Goal: Task Accomplishment & Management: Complete application form

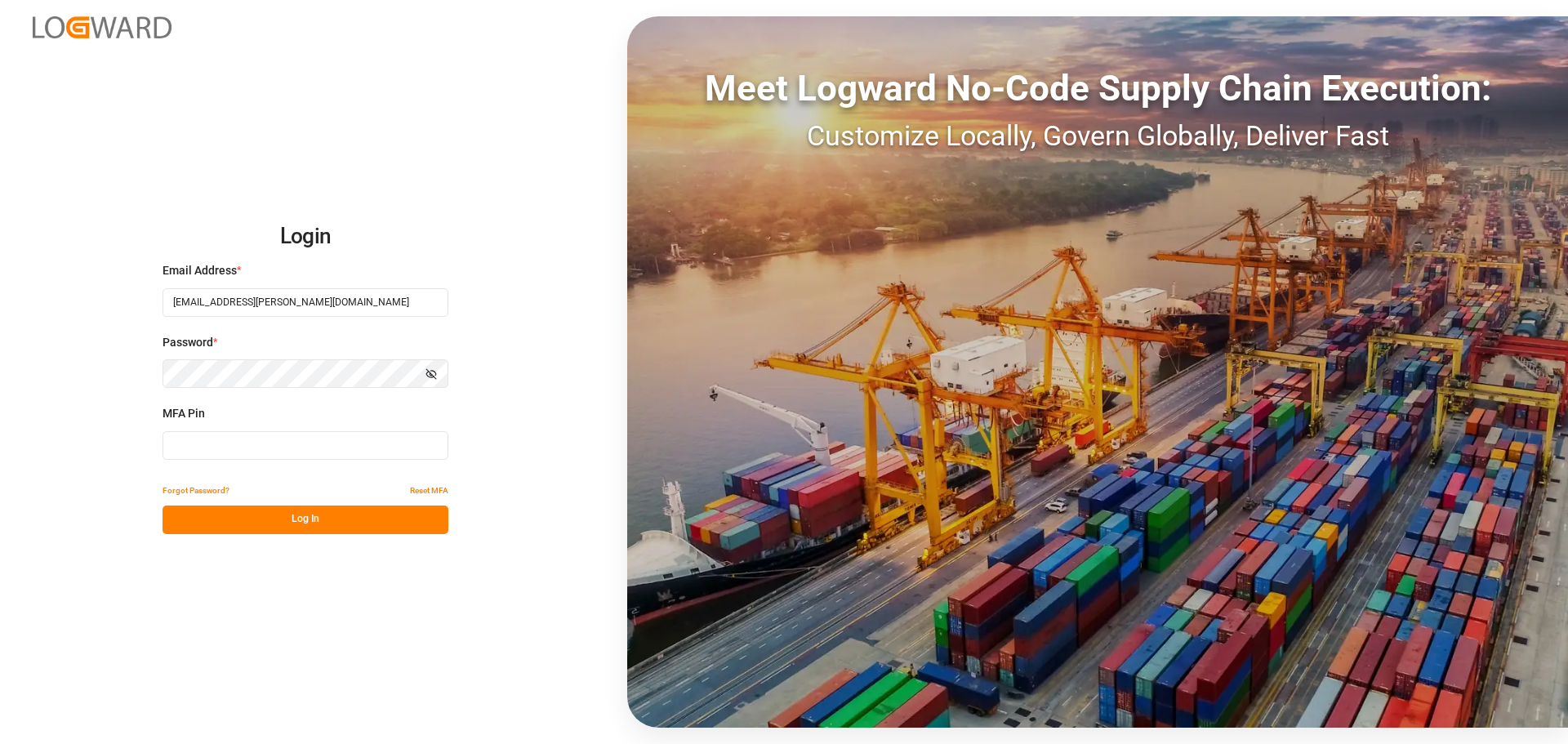
click at [239, 446] on input at bounding box center [305, 445] width 286 height 29
click at [192, 439] on input at bounding box center [305, 445] width 286 height 29
type input "414274"
click at [196, 449] on button "Log In" at bounding box center [305, 519] width 286 height 29
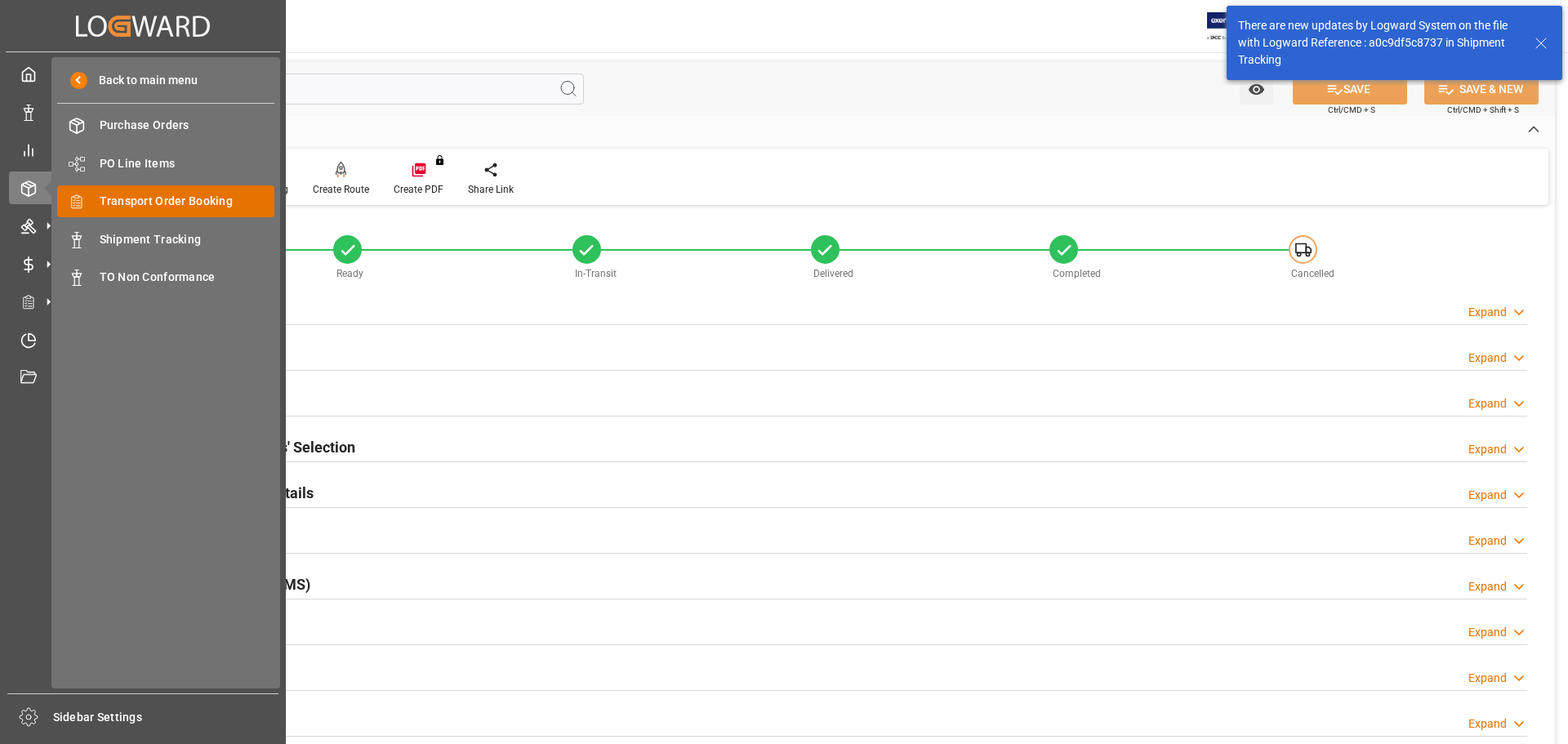
click at [138, 200] on span "Transport Order Booking" at bounding box center [187, 201] width 175 height 17
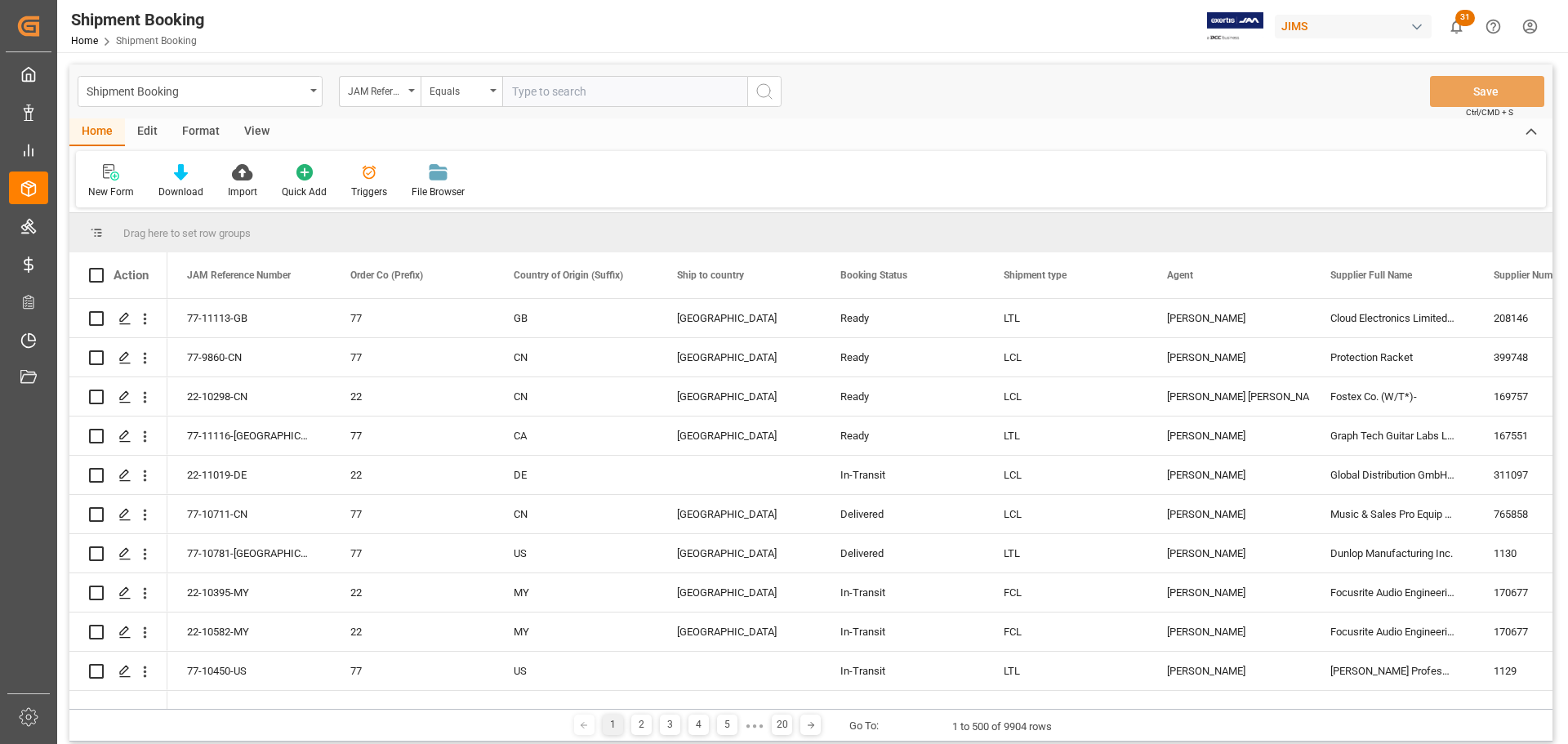
click at [556, 95] on input "text" at bounding box center [625, 91] width 245 height 31
type input "77-10757-US"
click at [765, 91] on icon "search button" at bounding box center [765, 92] width 20 height 20
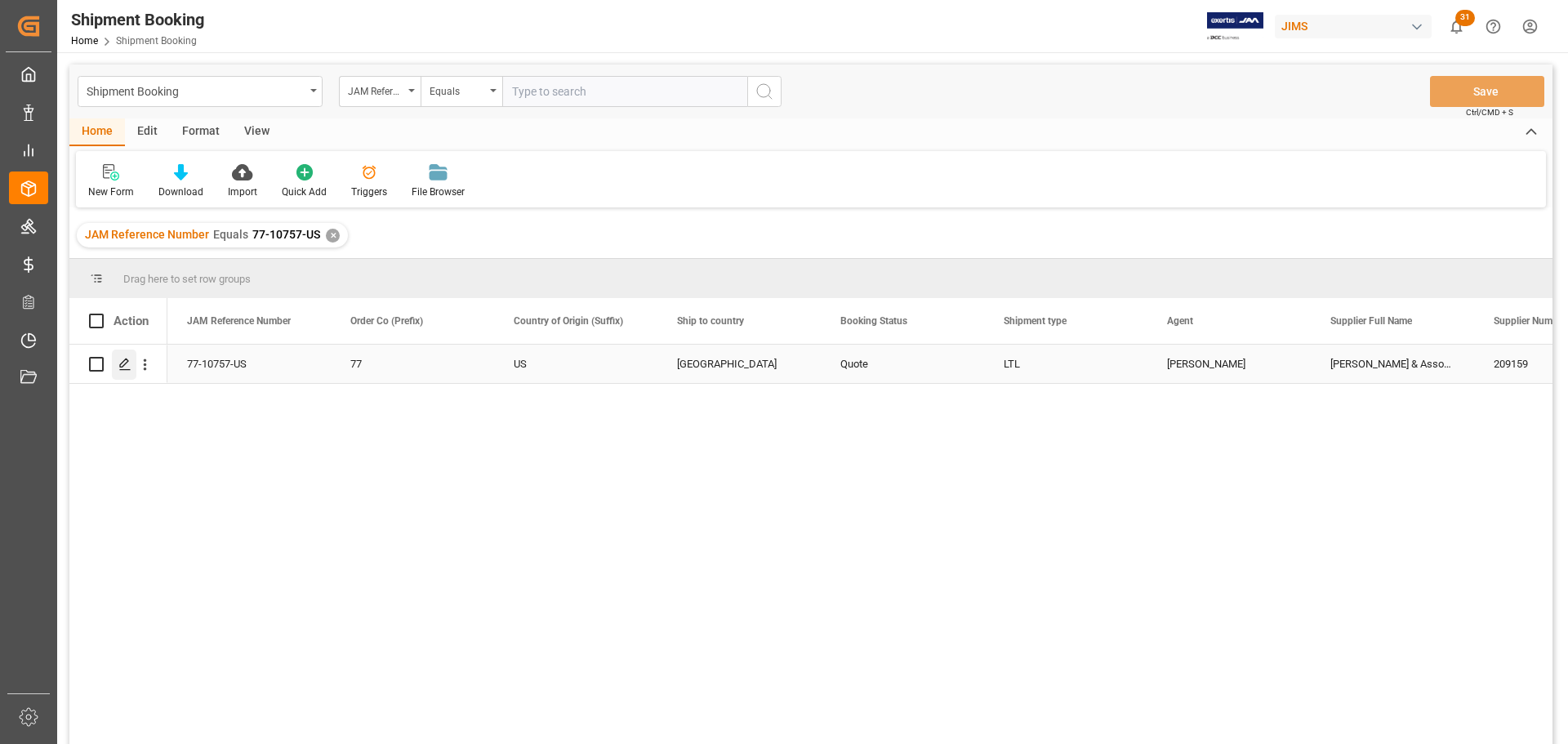
click at [130, 362] on icon "Press SPACE to select this row." at bounding box center [125, 363] width 13 height 13
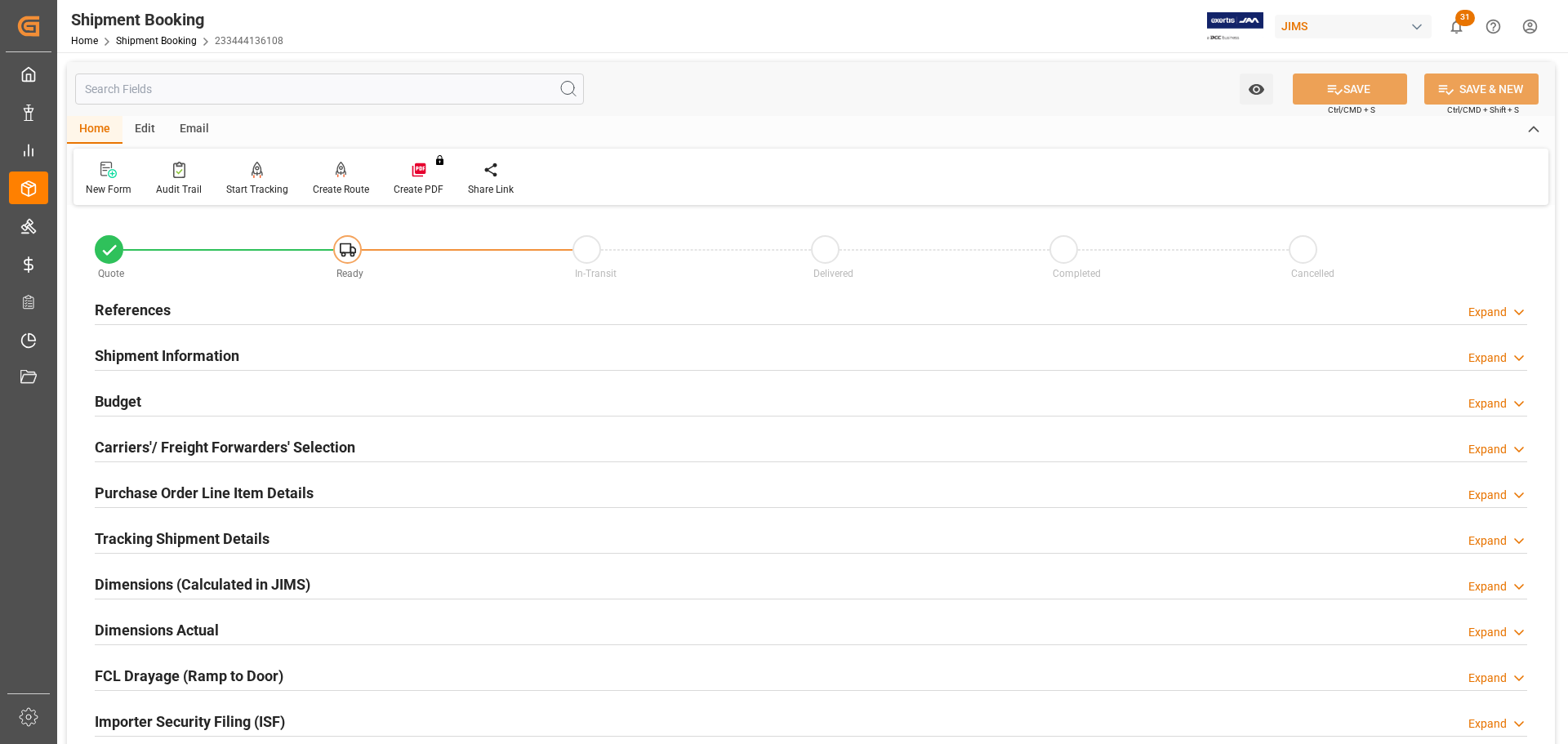
click at [222, 310] on div "References Expand" at bounding box center [811, 308] width 1432 height 31
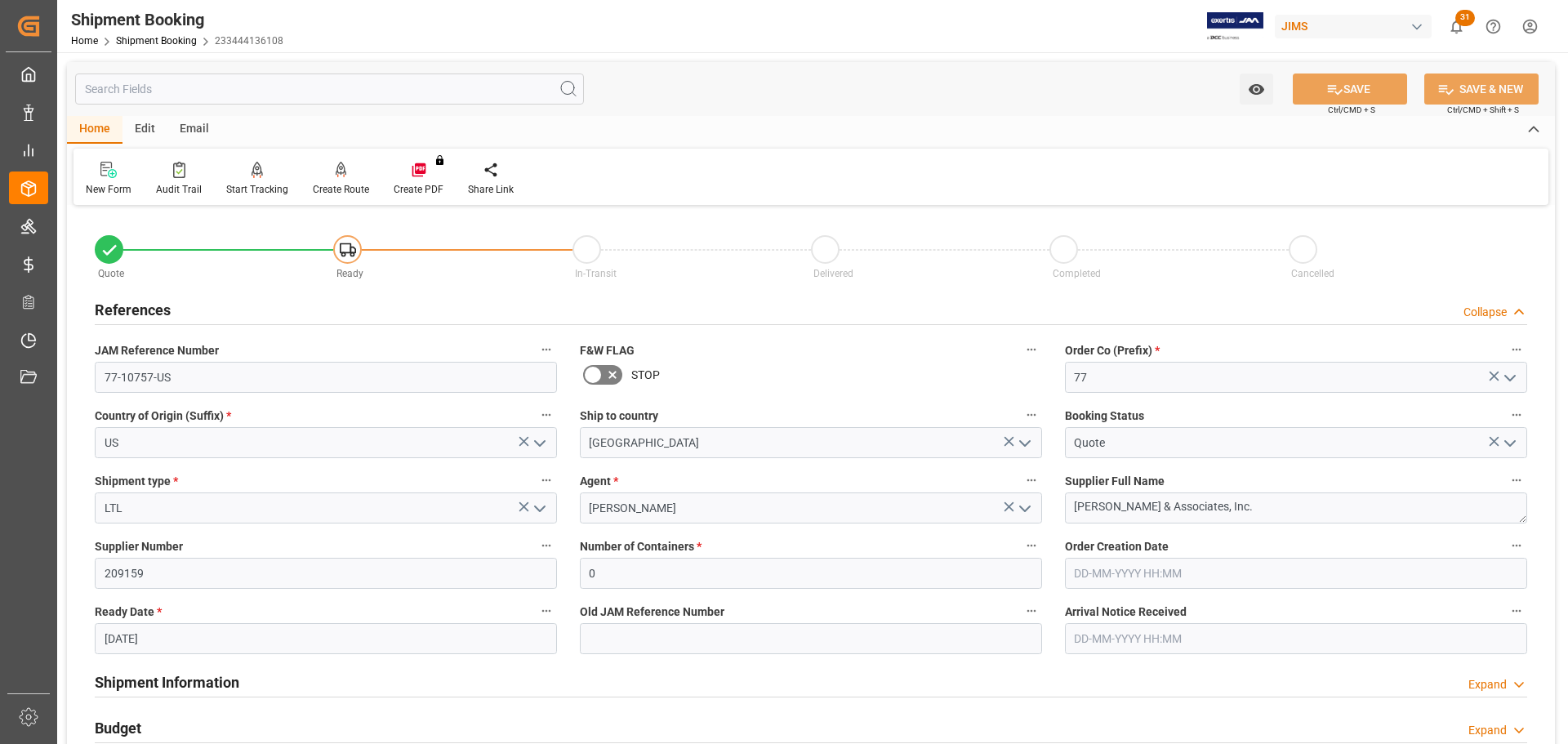
click at [222, 314] on div "References Collapse" at bounding box center [811, 308] width 1432 height 31
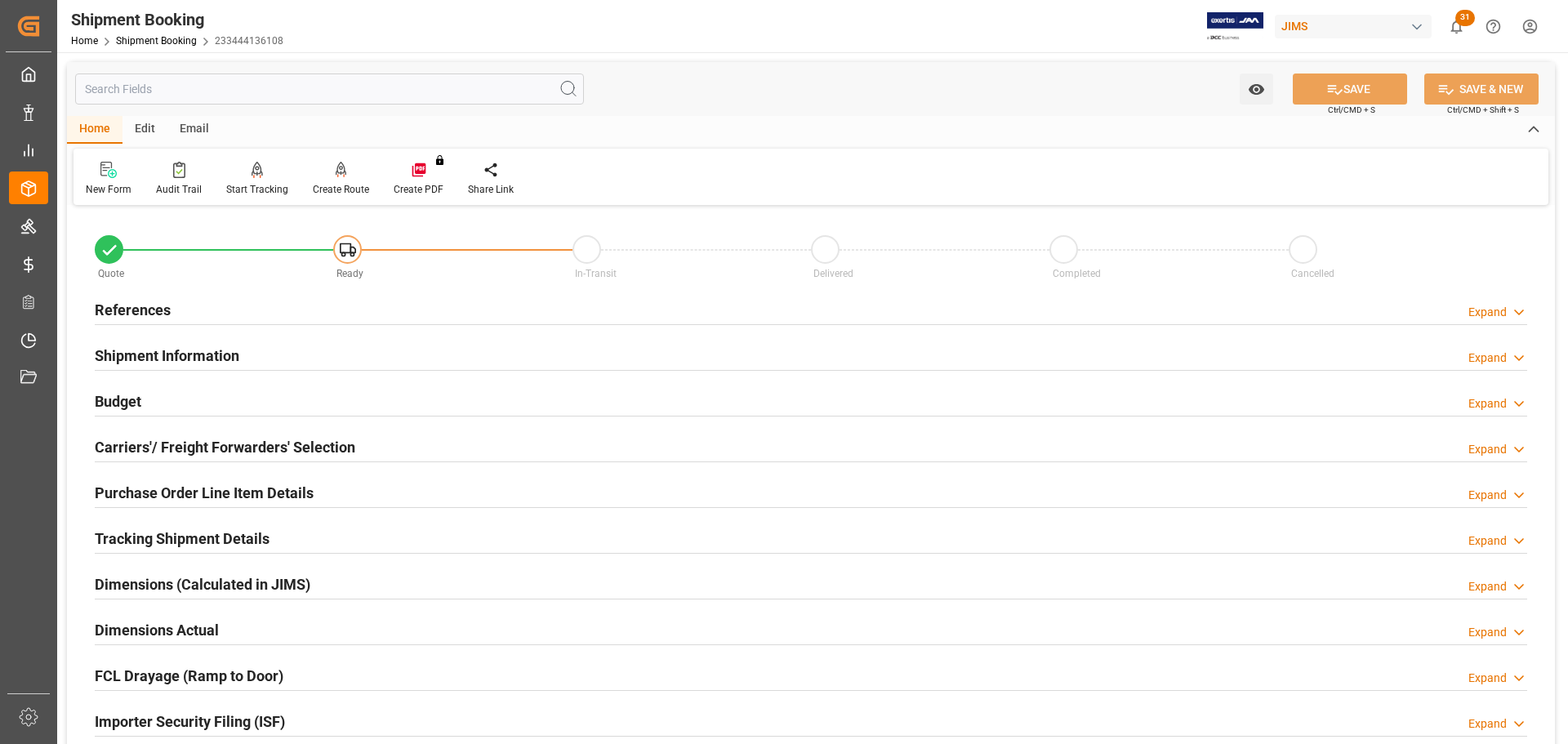
click at [222, 314] on div "References Expand" at bounding box center [811, 308] width 1432 height 31
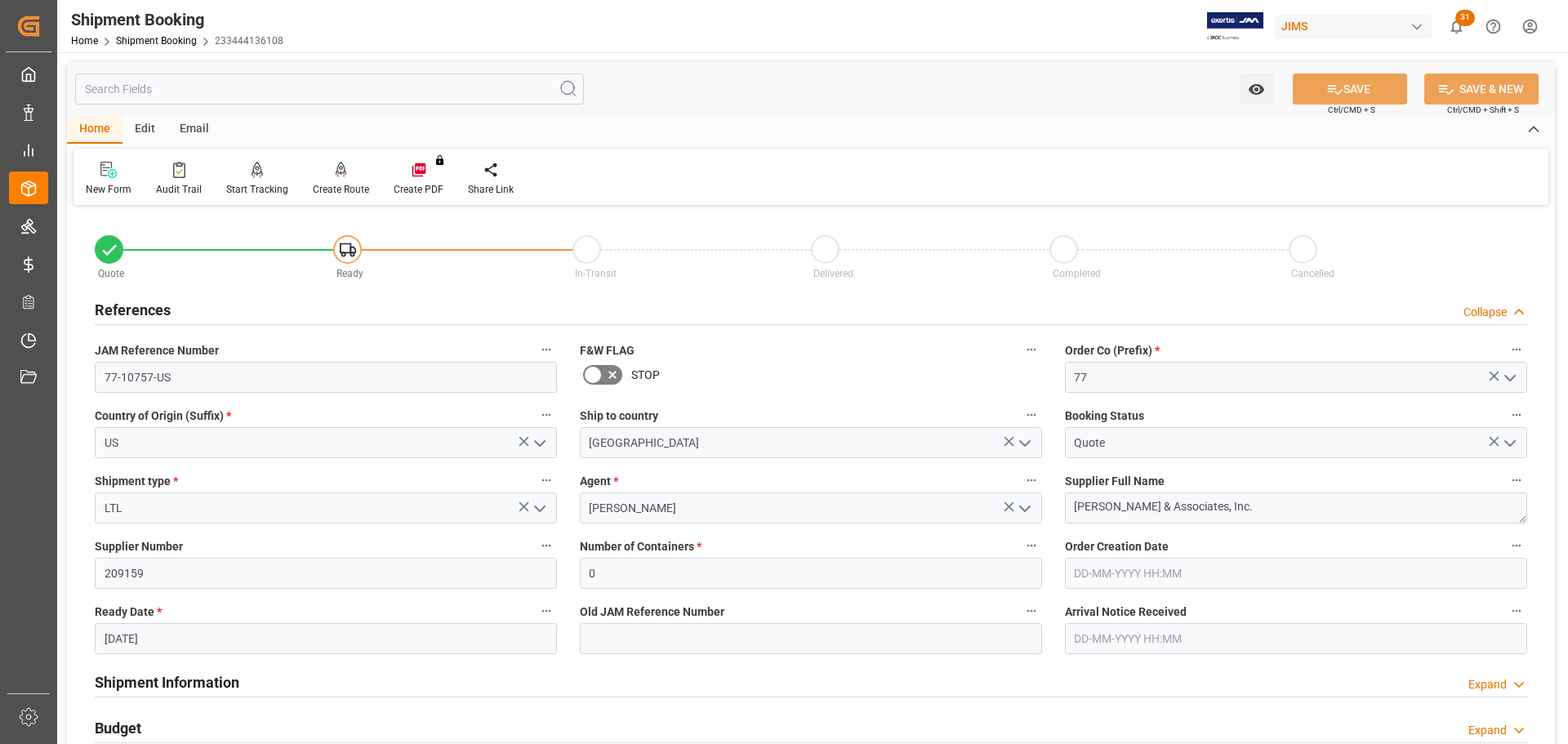
click at [165, 449] on input "[DATE]" at bounding box center [325, 638] width 462 height 31
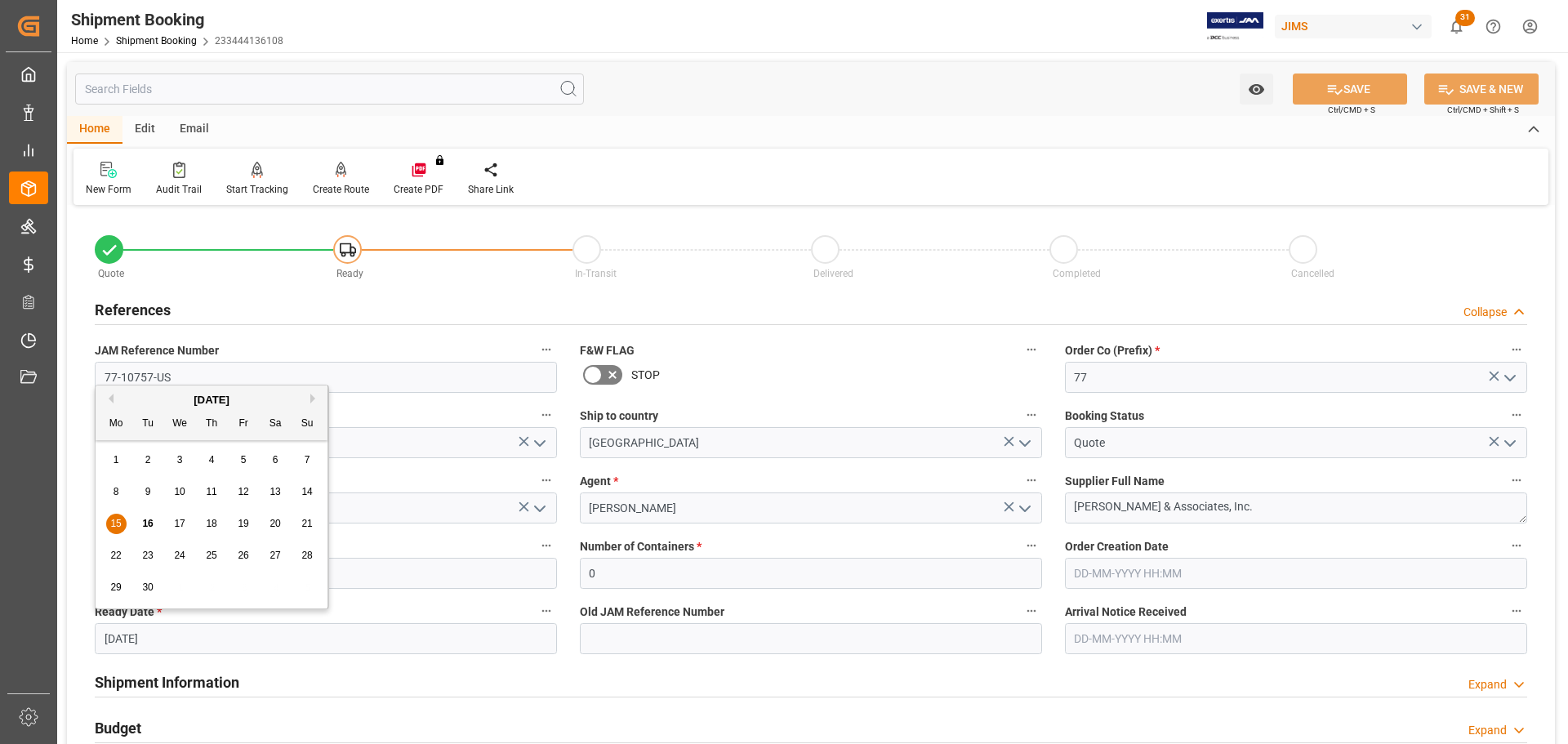
click at [145, 449] on span "16" at bounding box center [147, 523] width 11 height 12
type input "[DATE]"
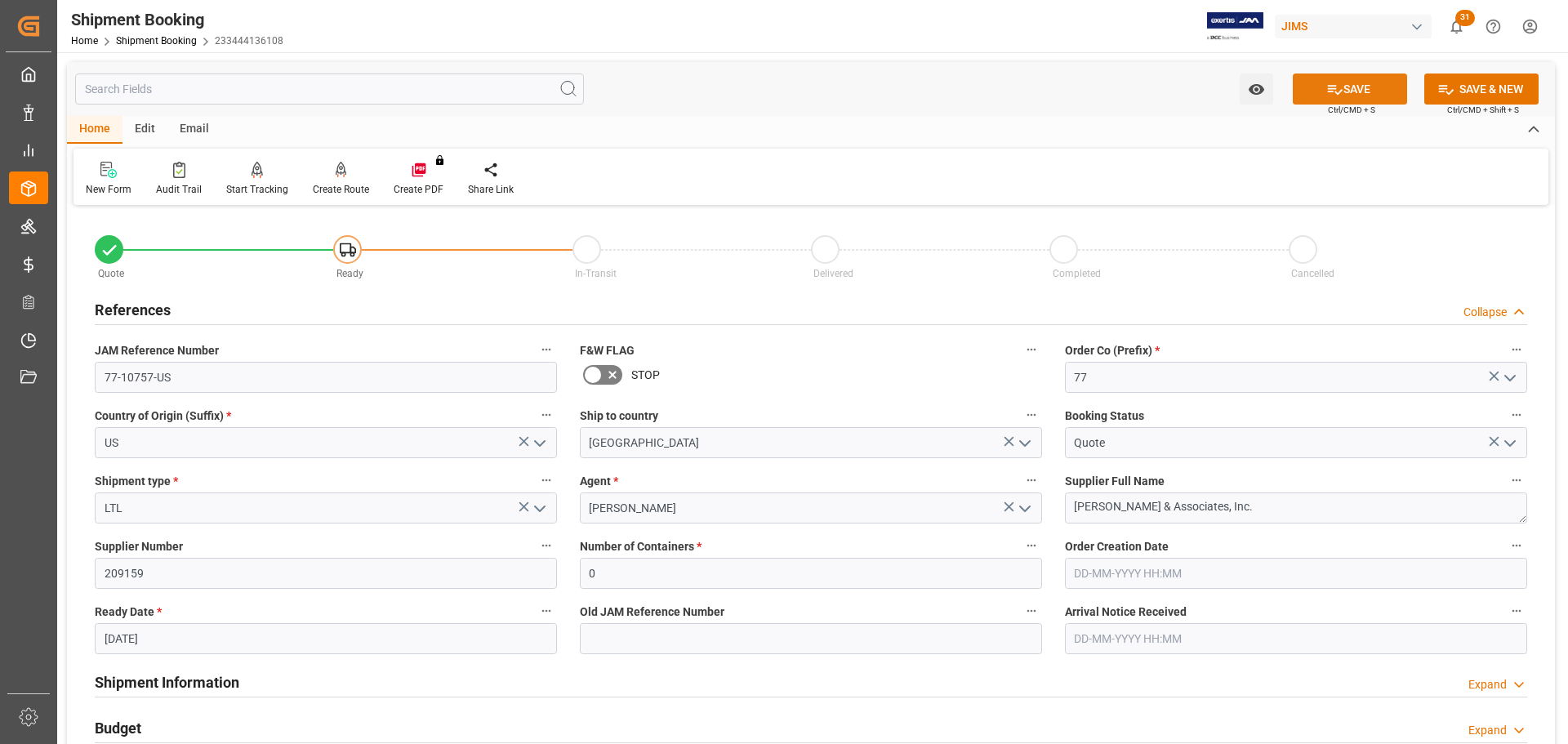
click at [1045, 94] on button "SAVE" at bounding box center [1350, 88] width 115 height 31
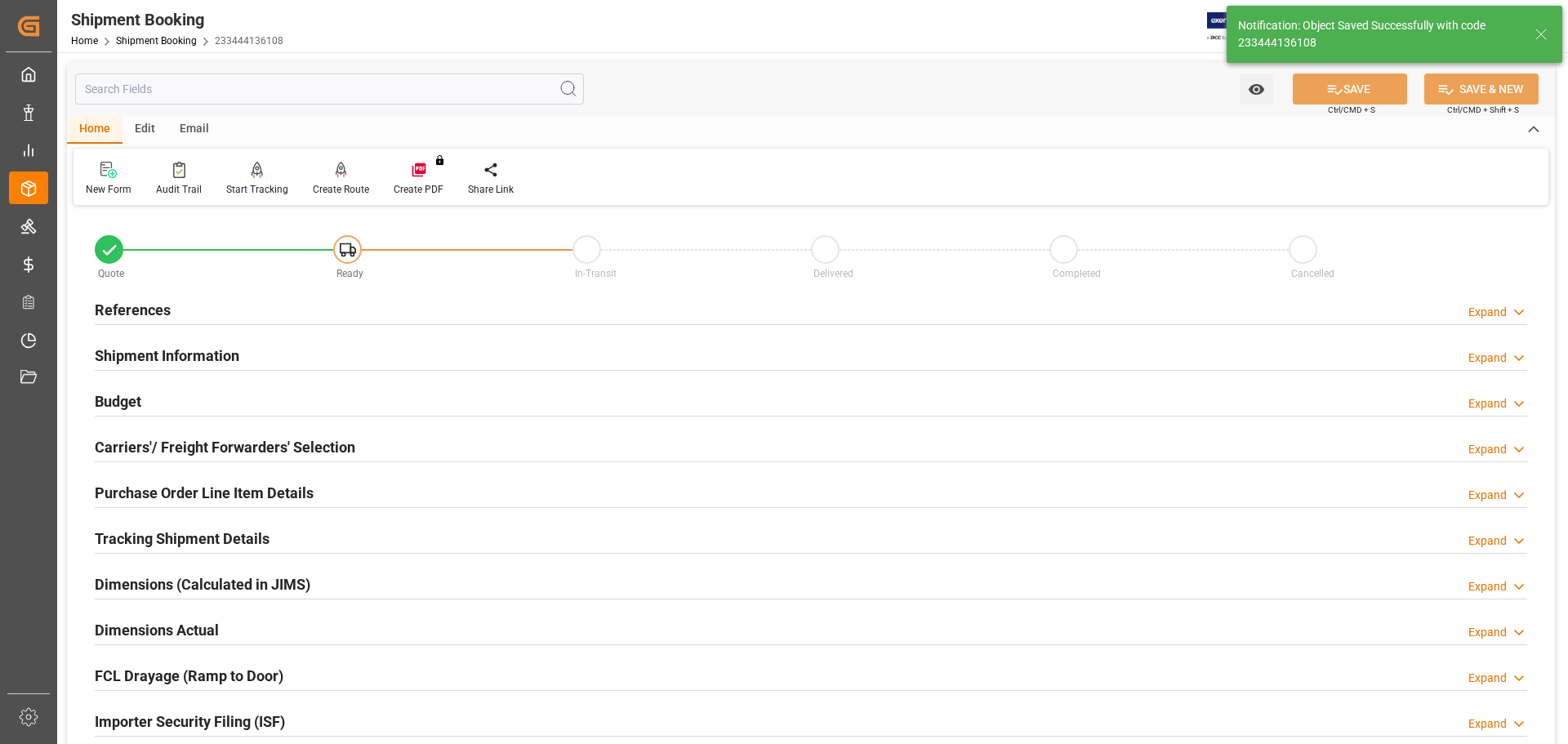
click at [304, 304] on div "References Expand" at bounding box center [811, 308] width 1432 height 31
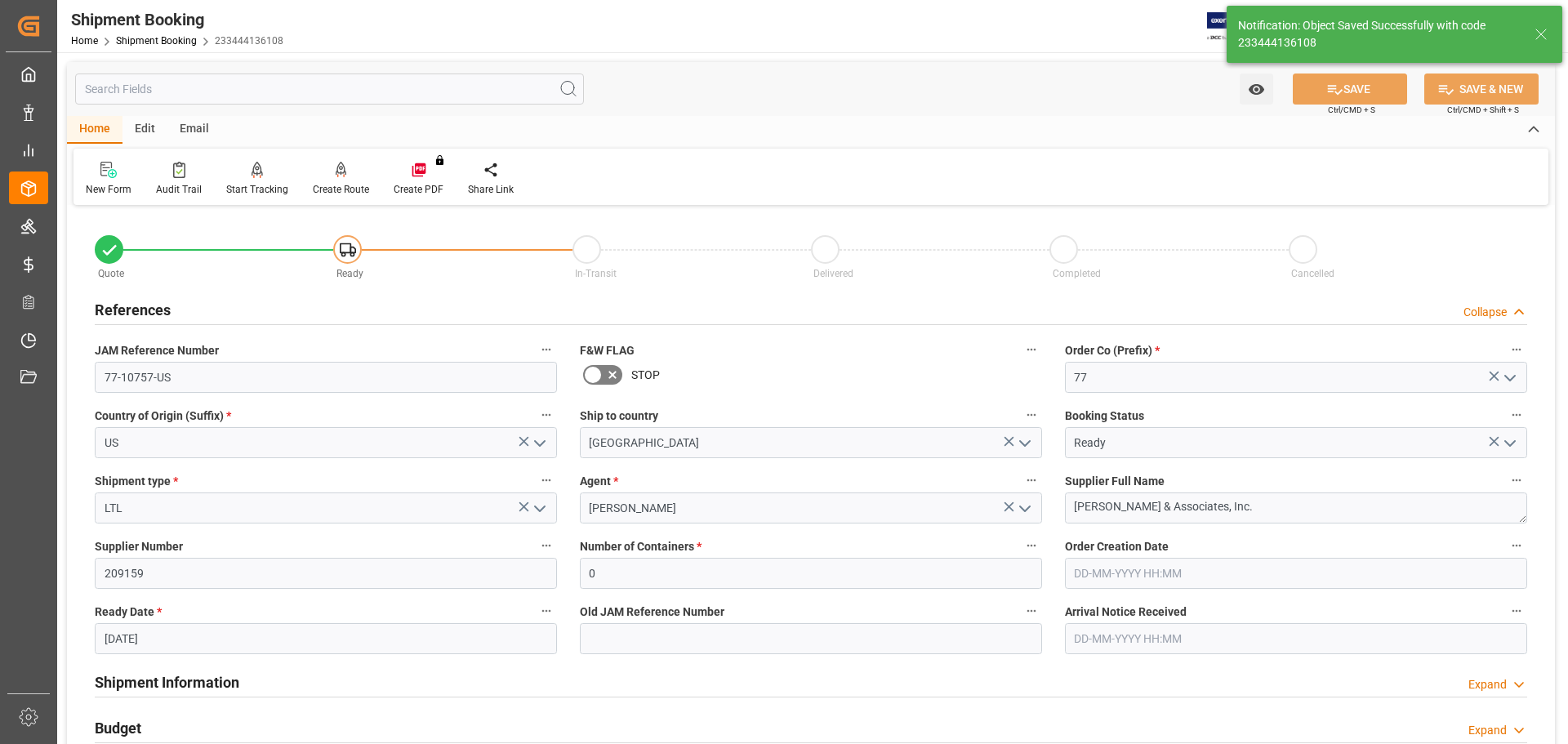
click at [304, 304] on div "References Collapse" at bounding box center [811, 308] width 1432 height 31
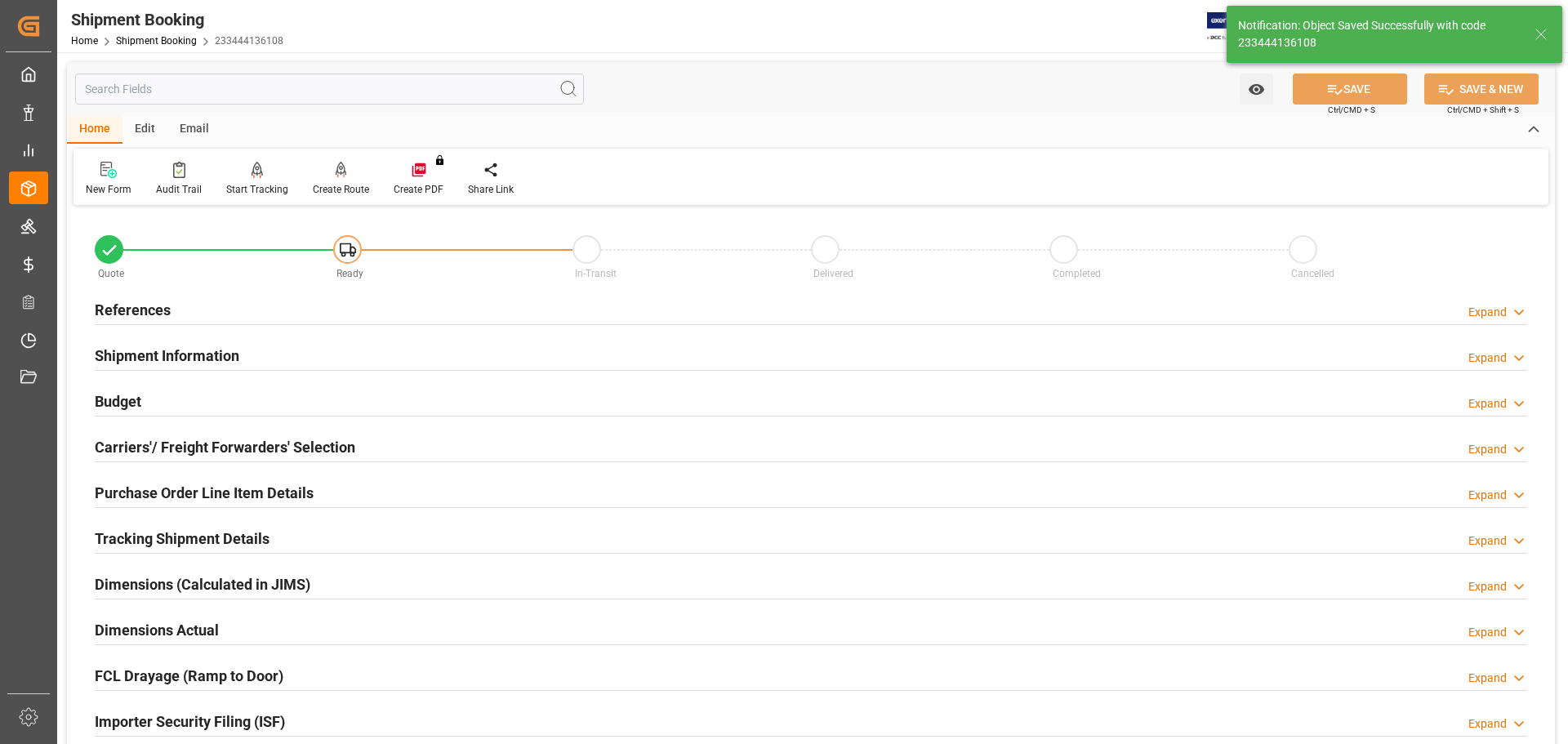
click at [304, 350] on div "Shipment Information Expand" at bounding box center [811, 354] width 1432 height 31
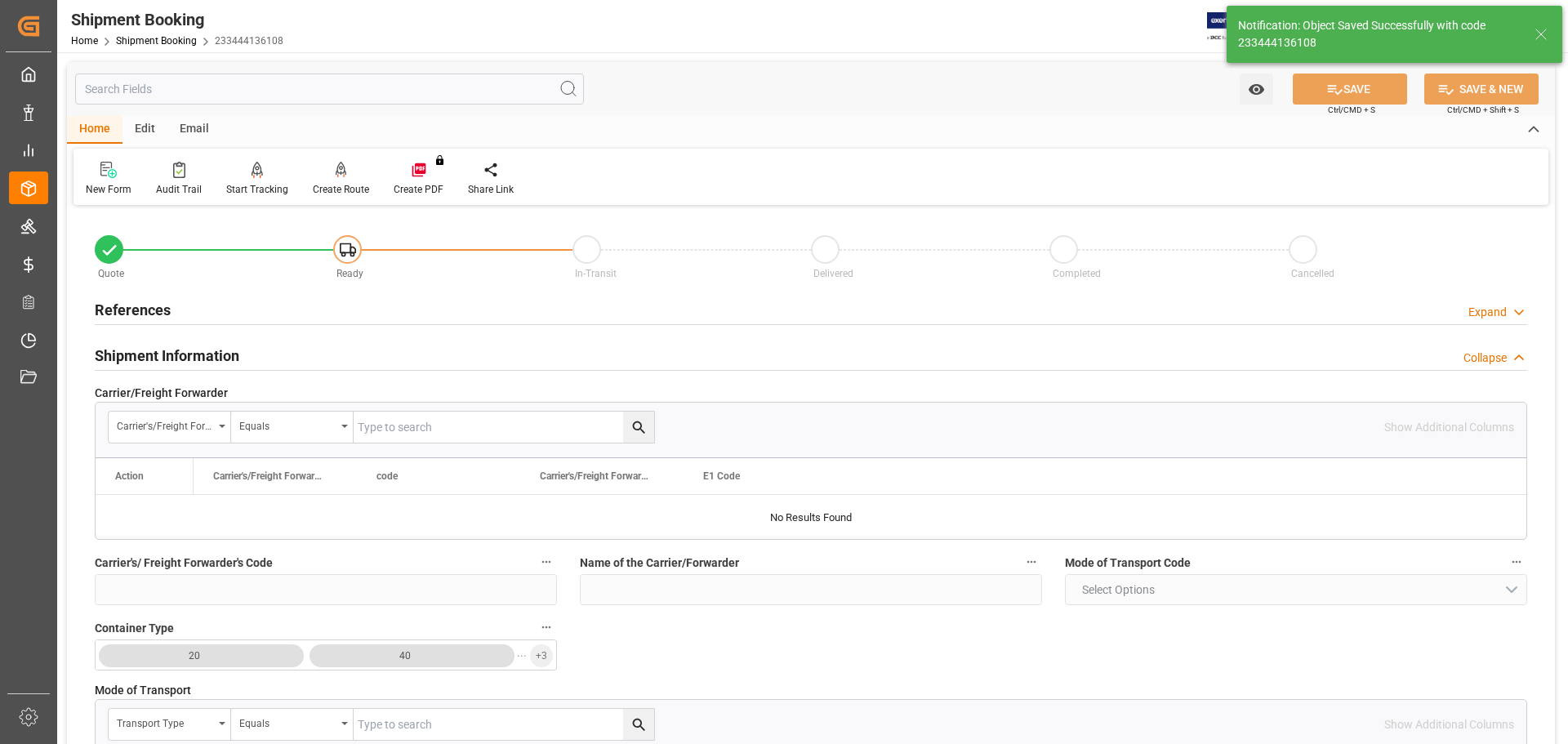
click at [304, 350] on div "Shipment Information Collapse" at bounding box center [811, 354] width 1432 height 31
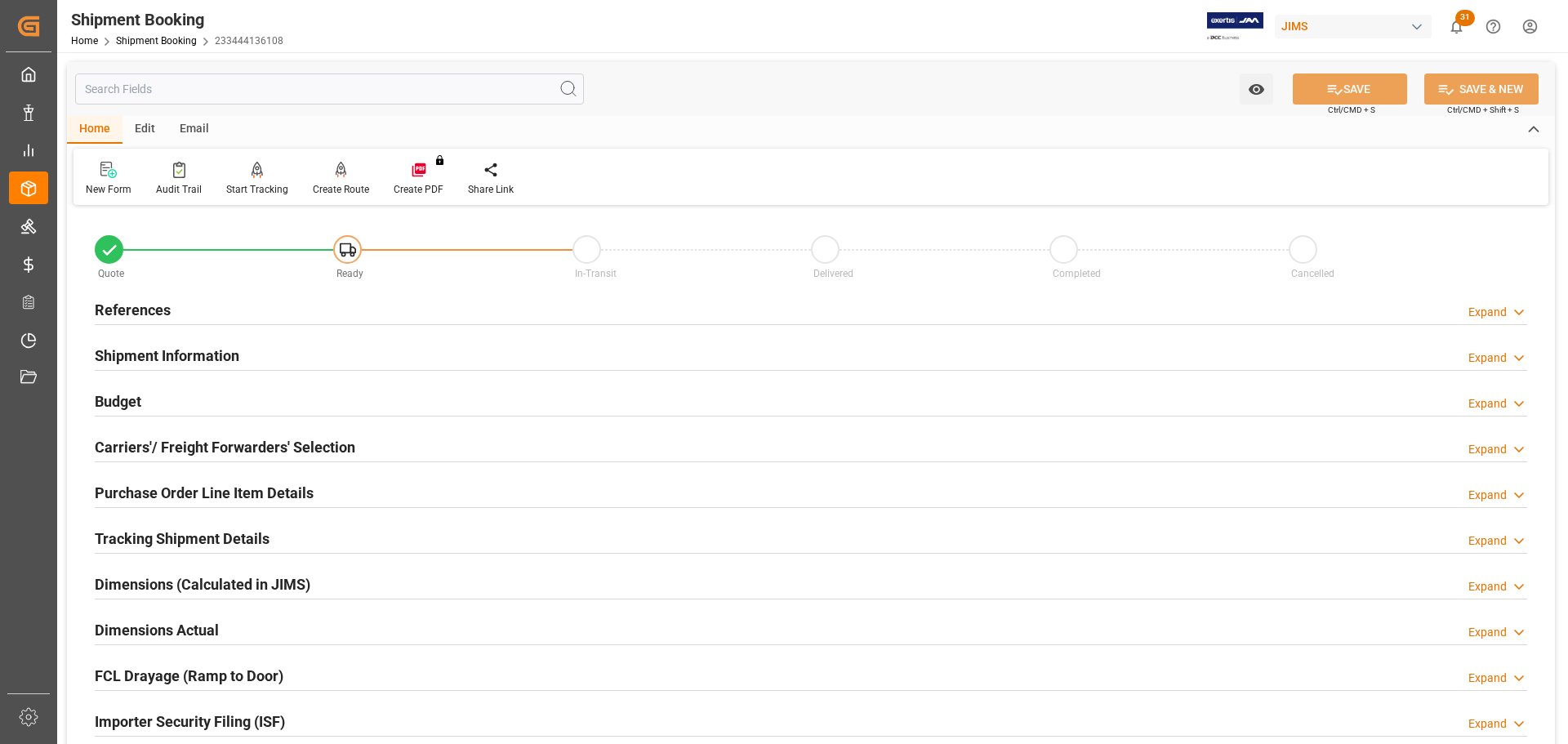
click at [289, 402] on div "Budget Expand" at bounding box center [811, 400] width 1432 height 31
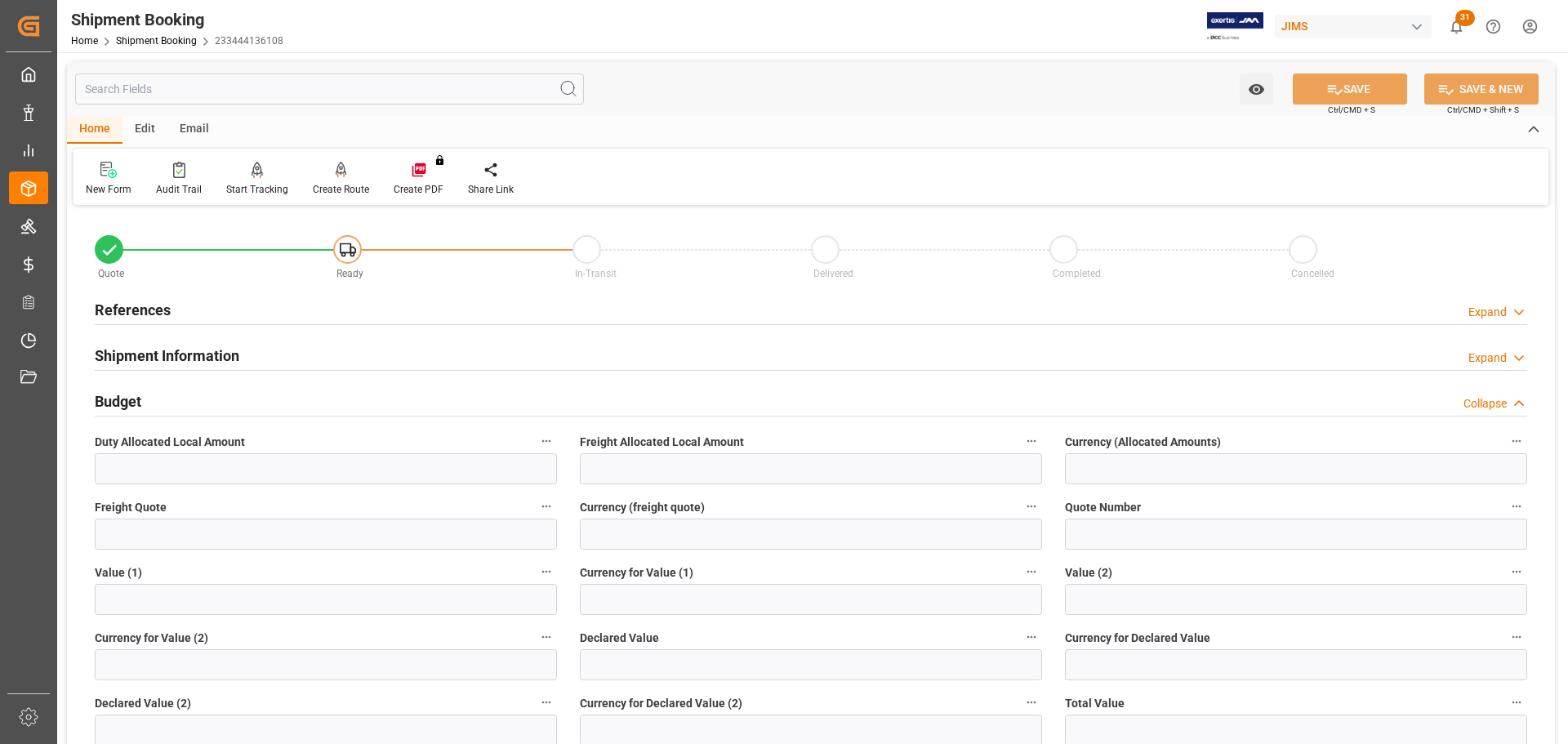
click at [289, 402] on div "Budget Collapse" at bounding box center [811, 400] width 1432 height 31
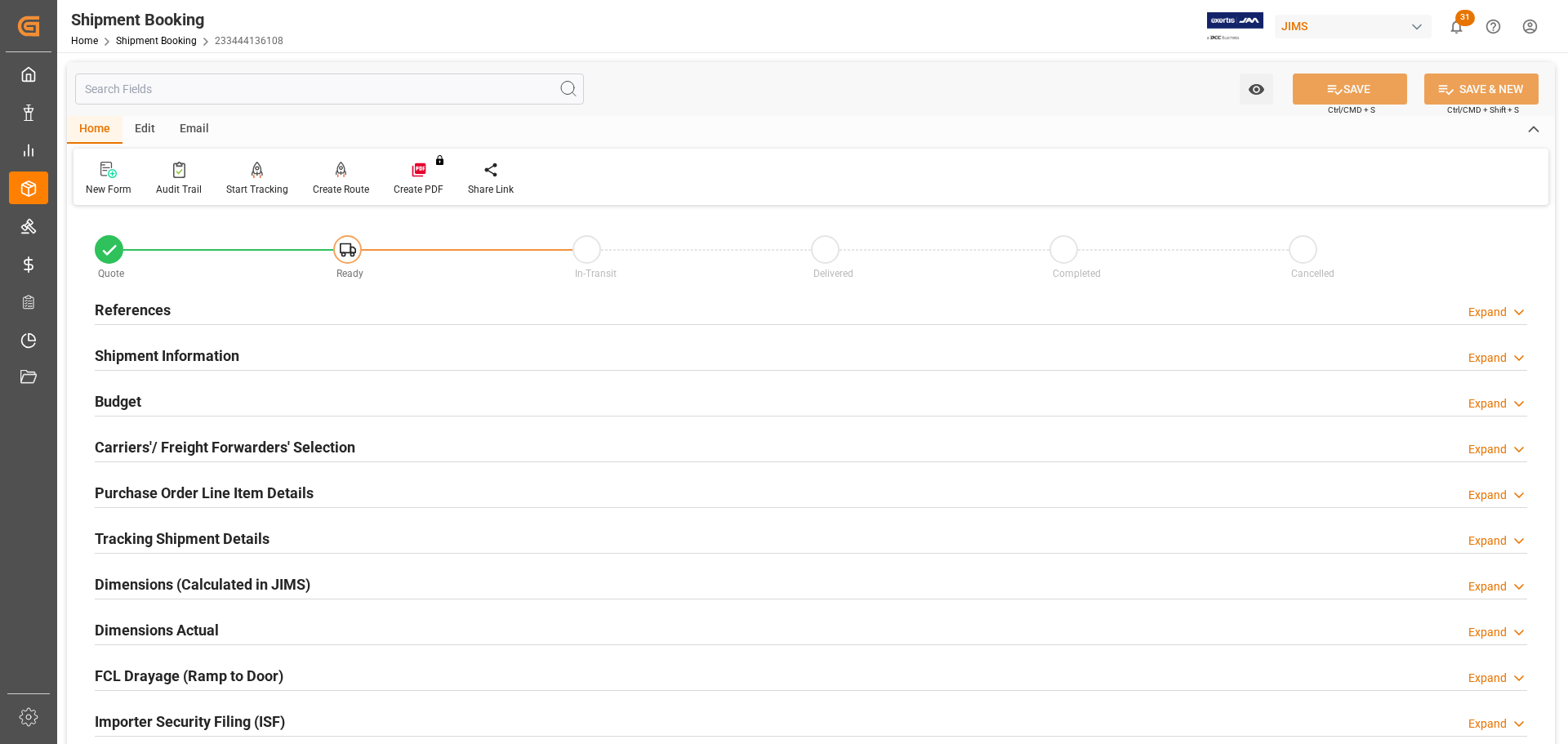
click at [289, 402] on div "Budget Expand" at bounding box center [811, 400] width 1432 height 31
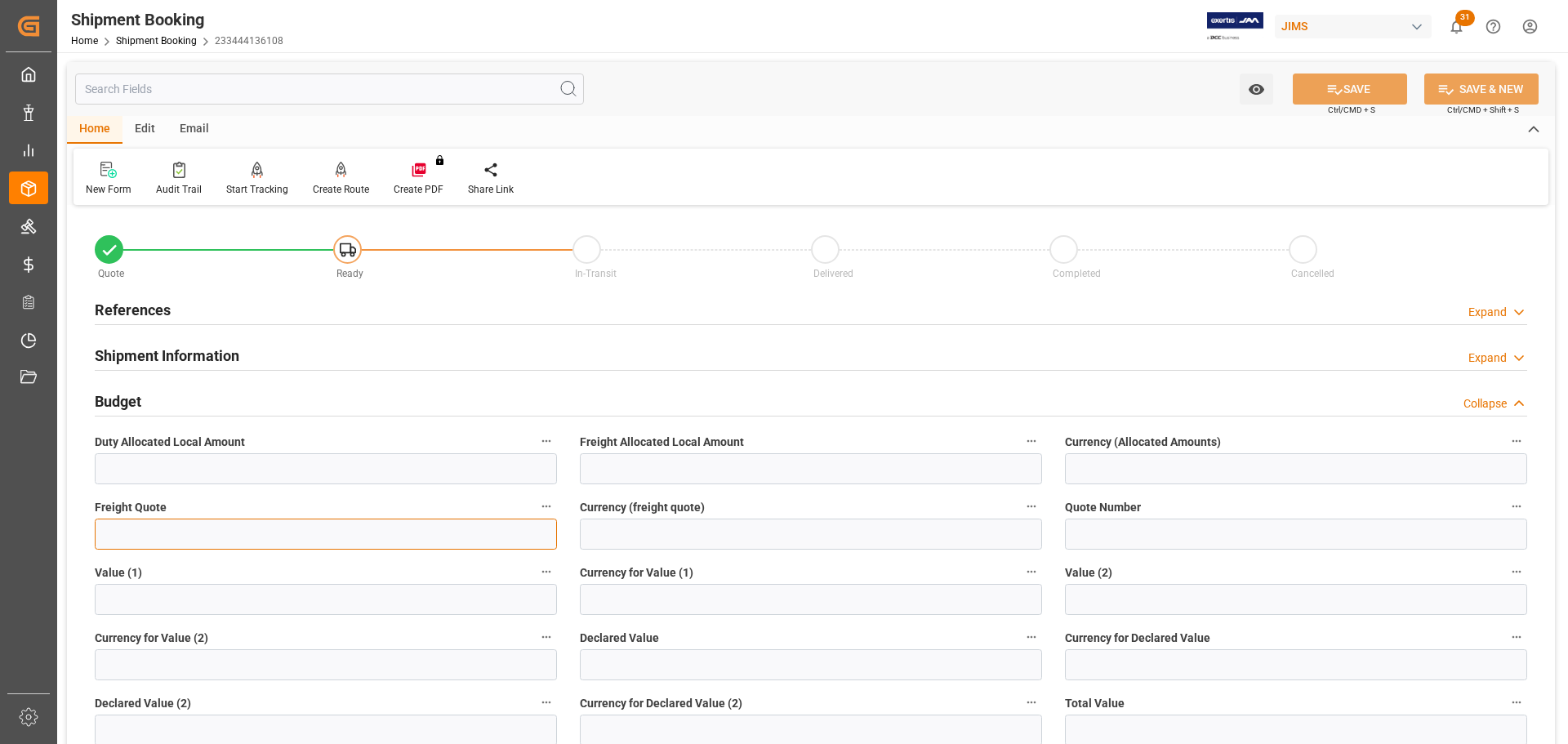
click at [307, 449] on input "text" at bounding box center [325, 533] width 462 height 31
type input "447"
click at [647, 449] on input at bounding box center [810, 533] width 462 height 31
type input "CAD"
click at [1045, 77] on button "SAVE" at bounding box center [1350, 88] width 115 height 31
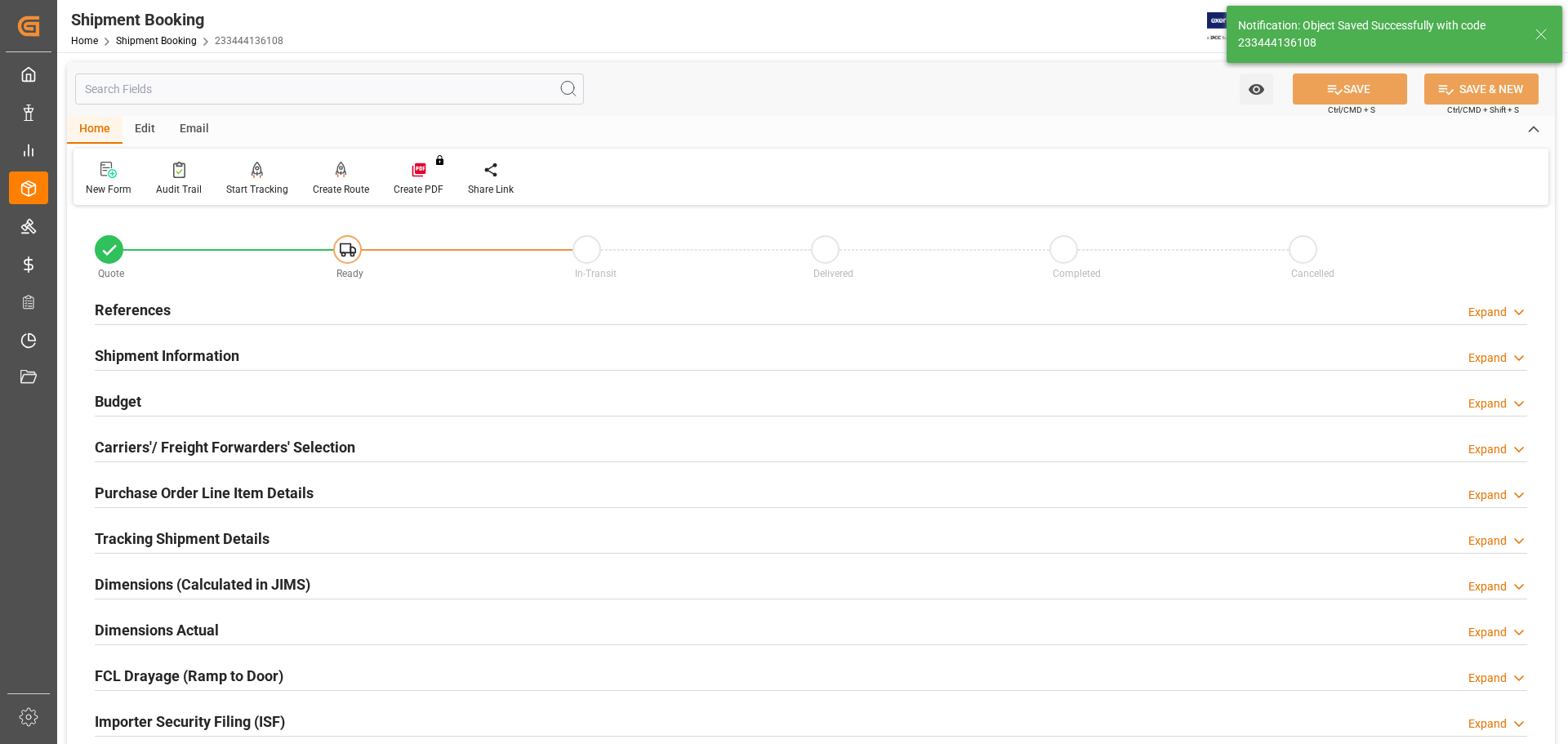
click at [339, 407] on div "Budget Expand" at bounding box center [811, 400] width 1432 height 31
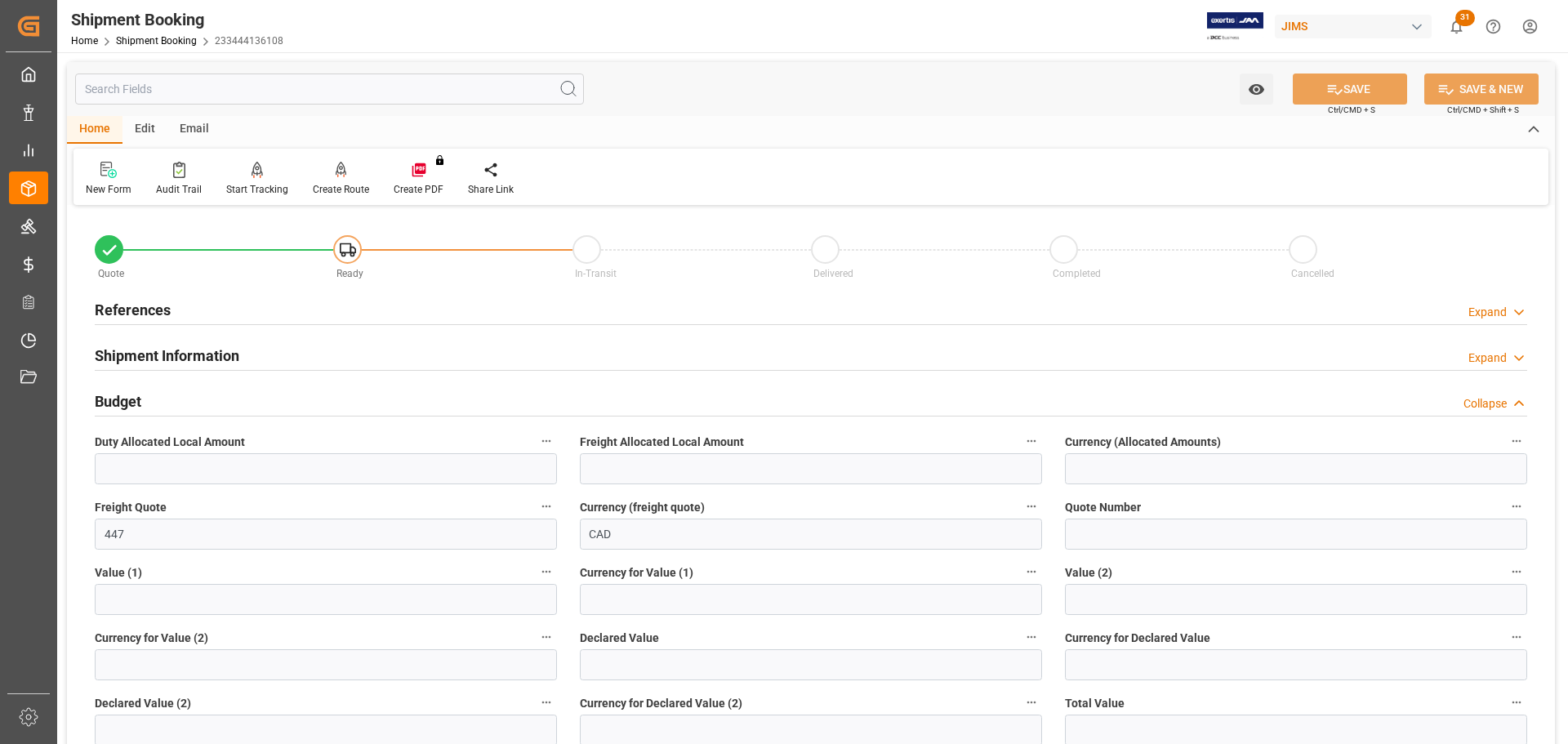
click at [329, 402] on div "Budget Collapse" at bounding box center [811, 400] width 1432 height 31
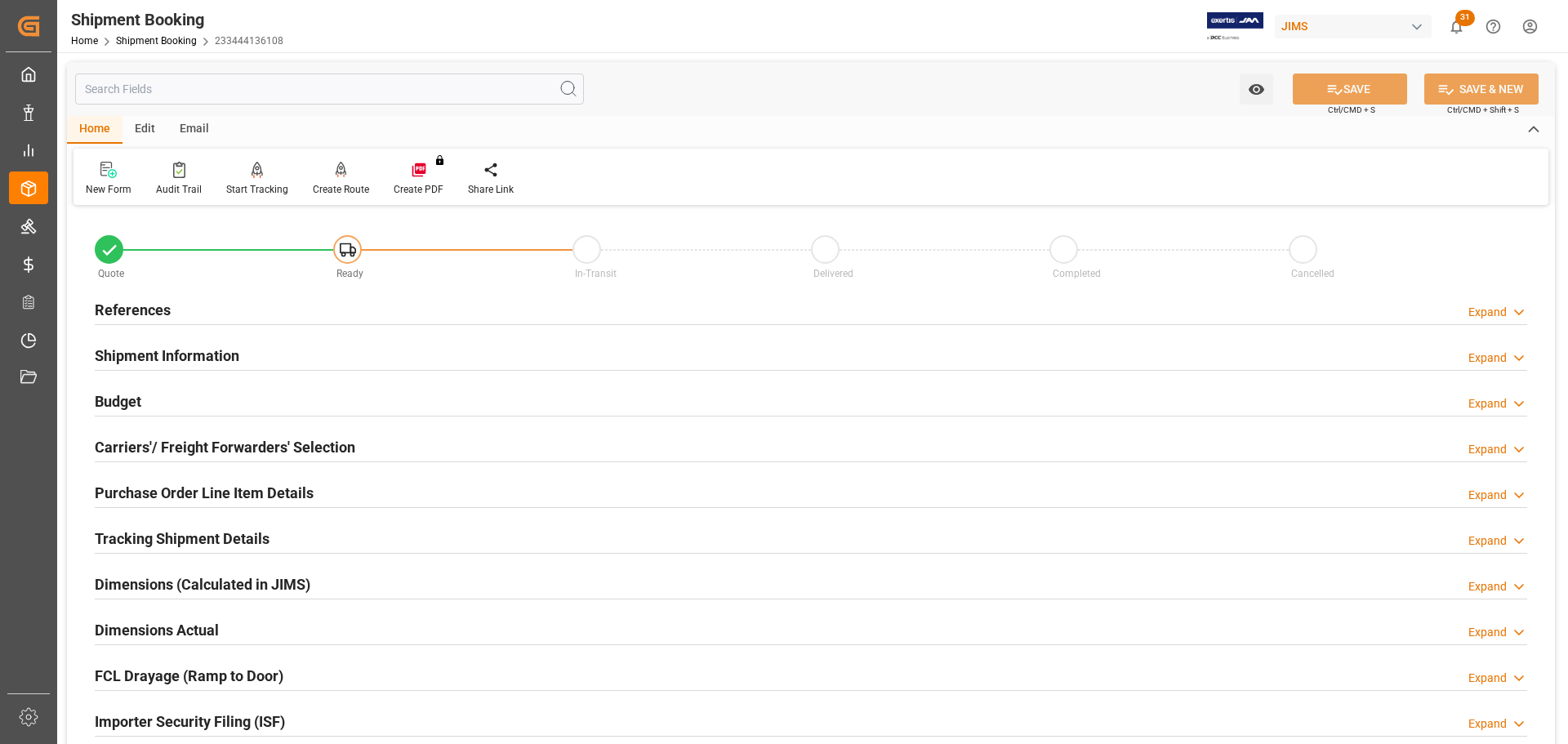
click at [321, 437] on h2 "Carriers'/ Freight Forwarders' Selection" at bounding box center [225, 447] width 260 height 22
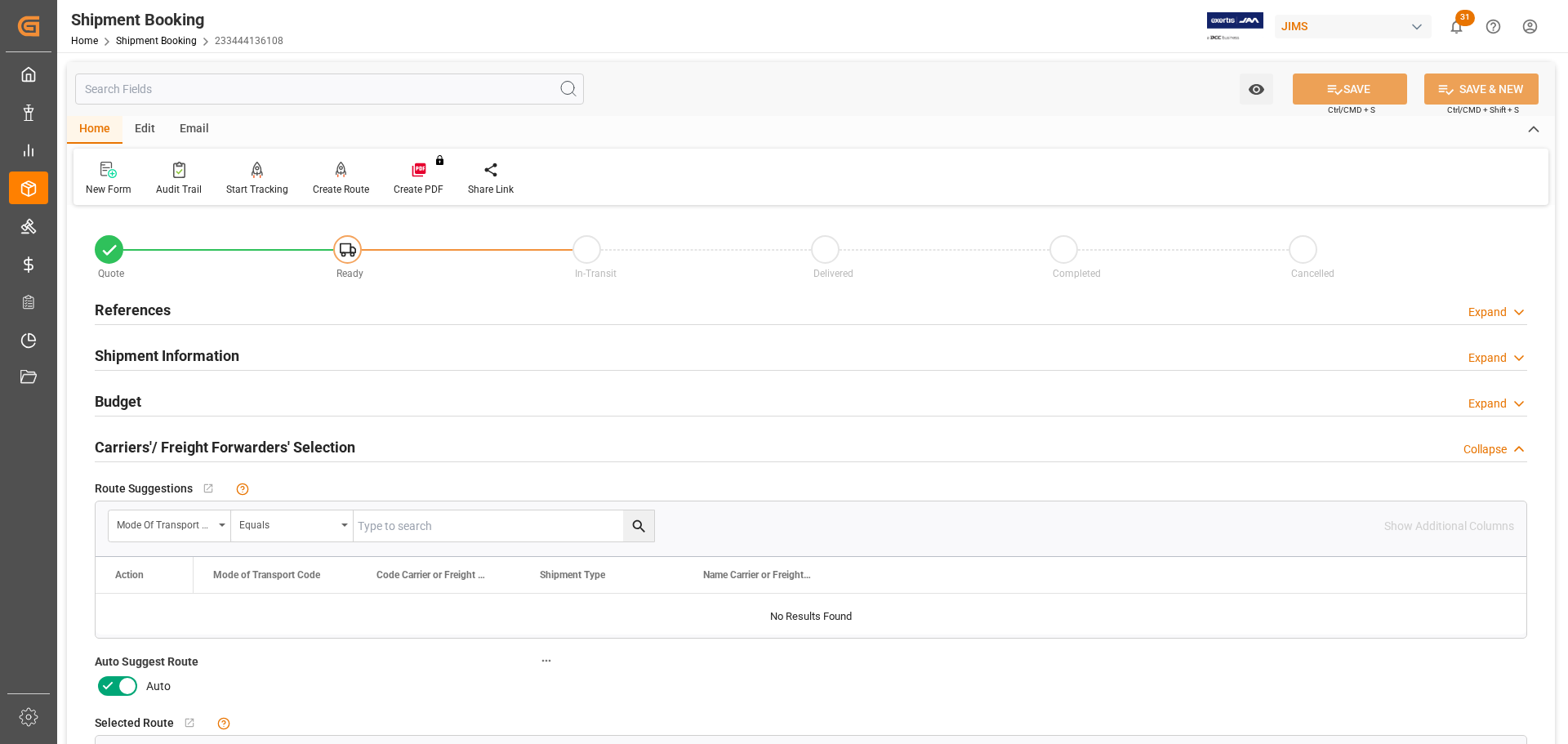
click at [115, 449] on icon at bounding box center [108, 686] width 20 height 20
click at [0, 0] on input "checkbox" at bounding box center [0, 0] width 0 height 0
click at [1045, 86] on button "SAVE" at bounding box center [1350, 88] width 115 height 31
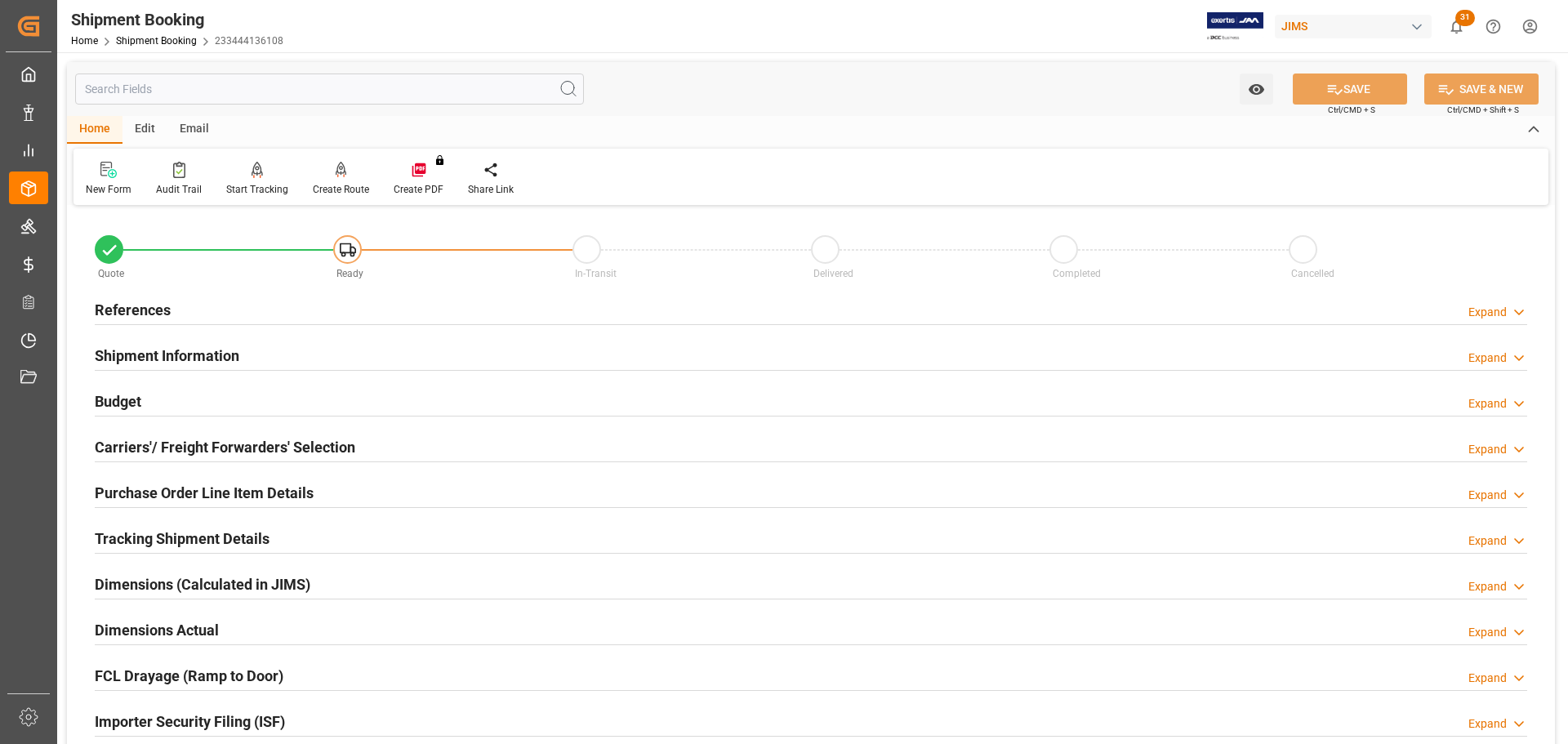
click at [323, 440] on h2 "Carriers'/ Freight Forwarders' Selection" at bounding box center [225, 447] width 260 height 22
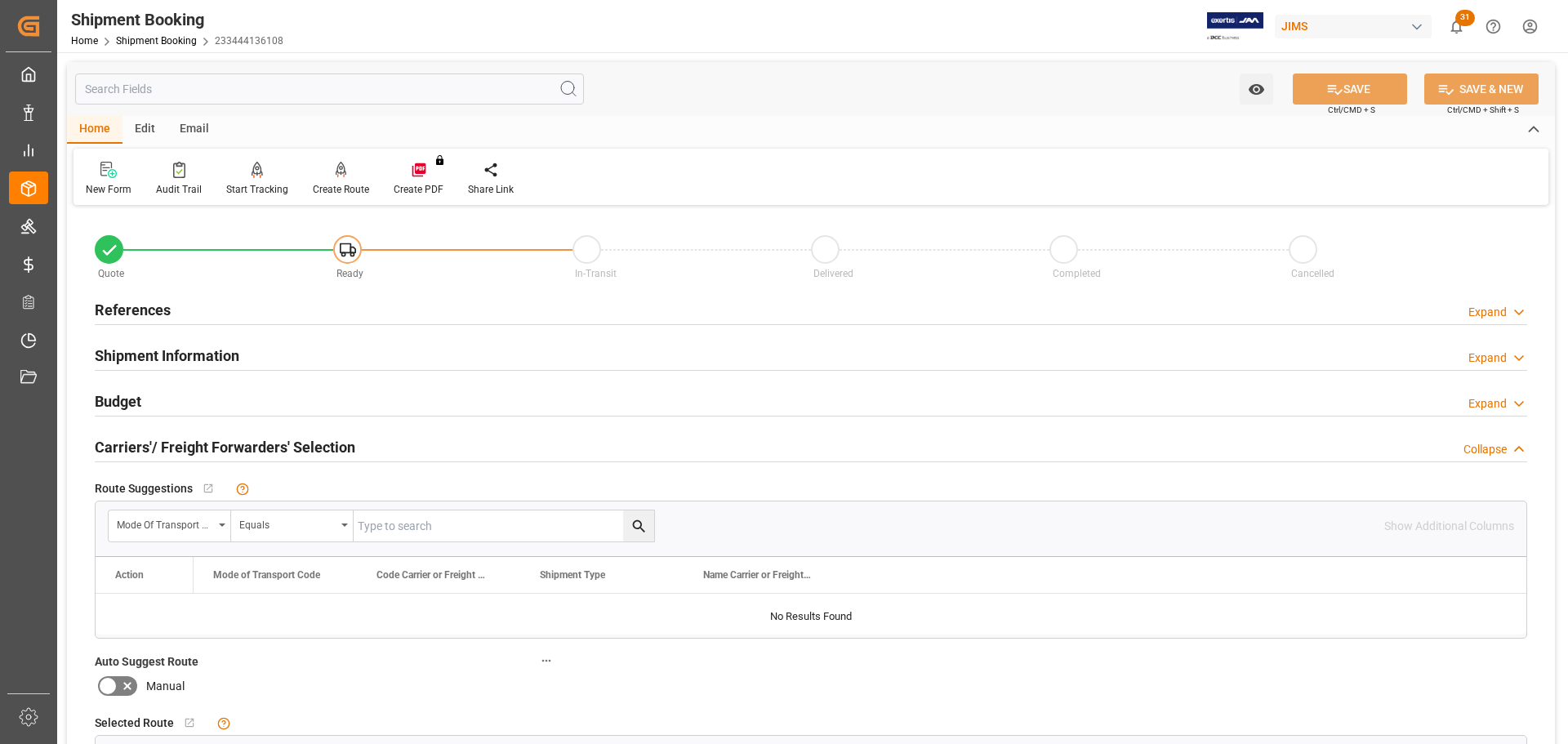
click at [217, 442] on h2 "Carriers'/ Freight Forwarders' Selection" at bounding box center [225, 447] width 260 height 22
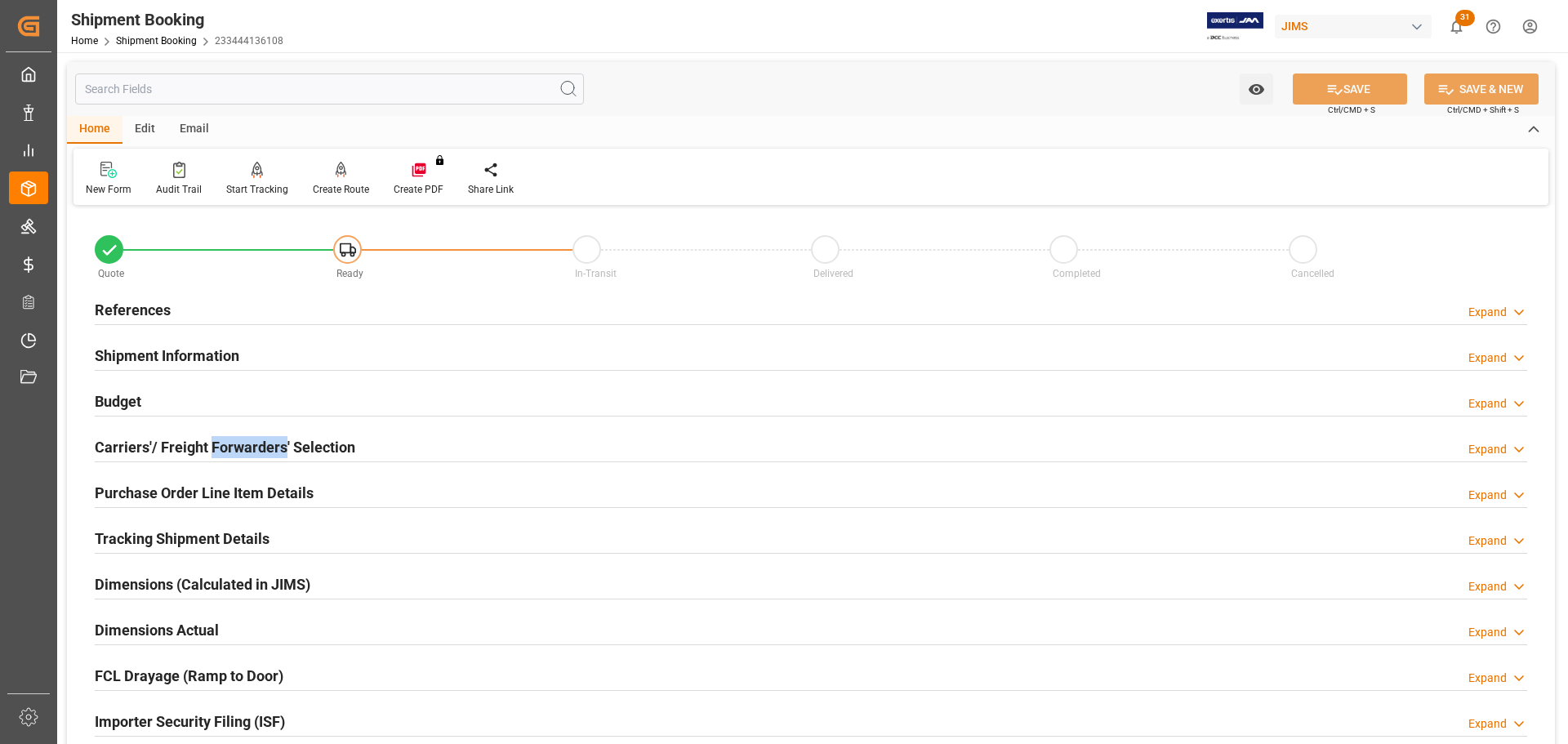
click at [217, 442] on h2 "Carriers'/ Freight Forwarders' Selection" at bounding box center [225, 447] width 260 height 22
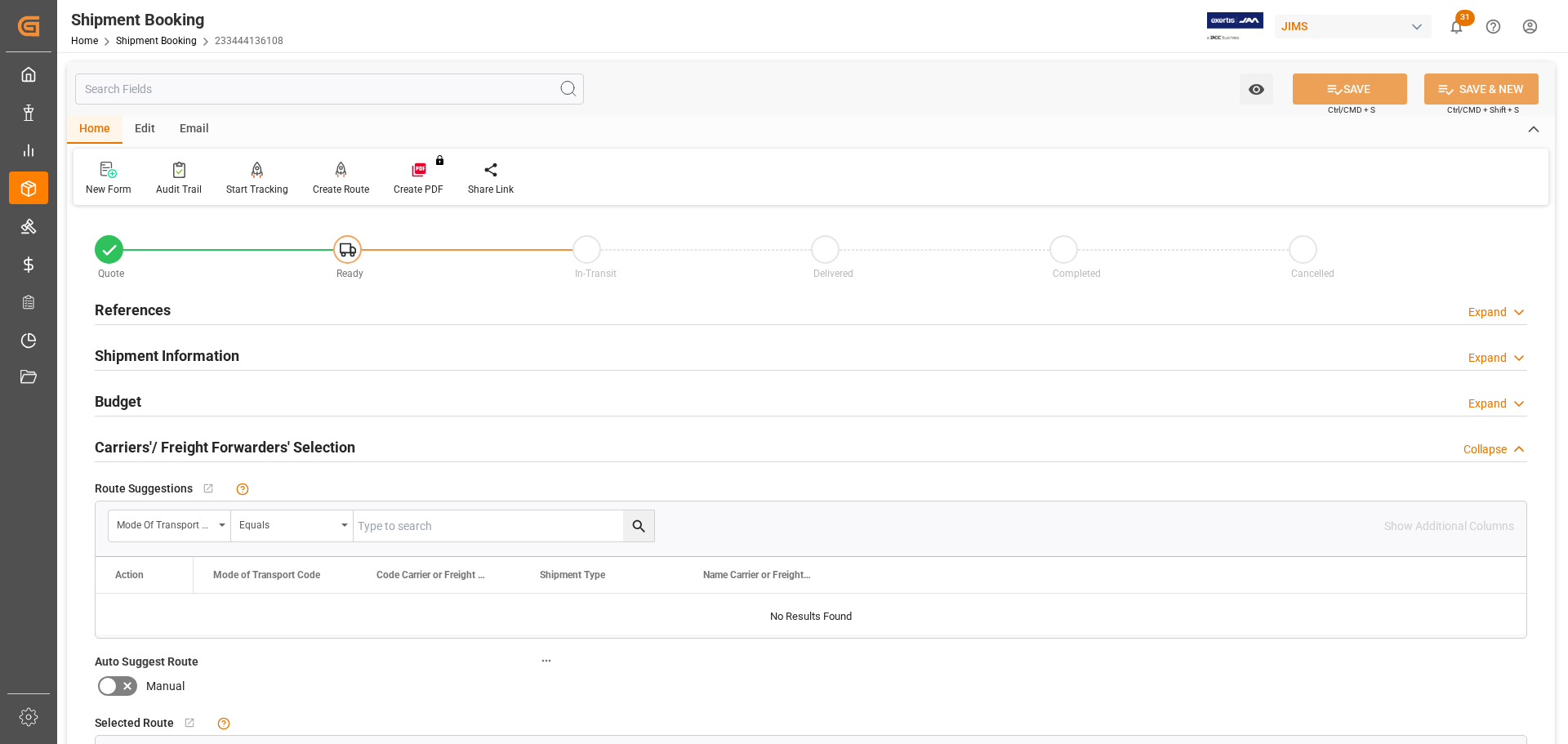
click at [307, 442] on h2 "Carriers'/ Freight Forwarders' Selection" at bounding box center [225, 447] width 260 height 22
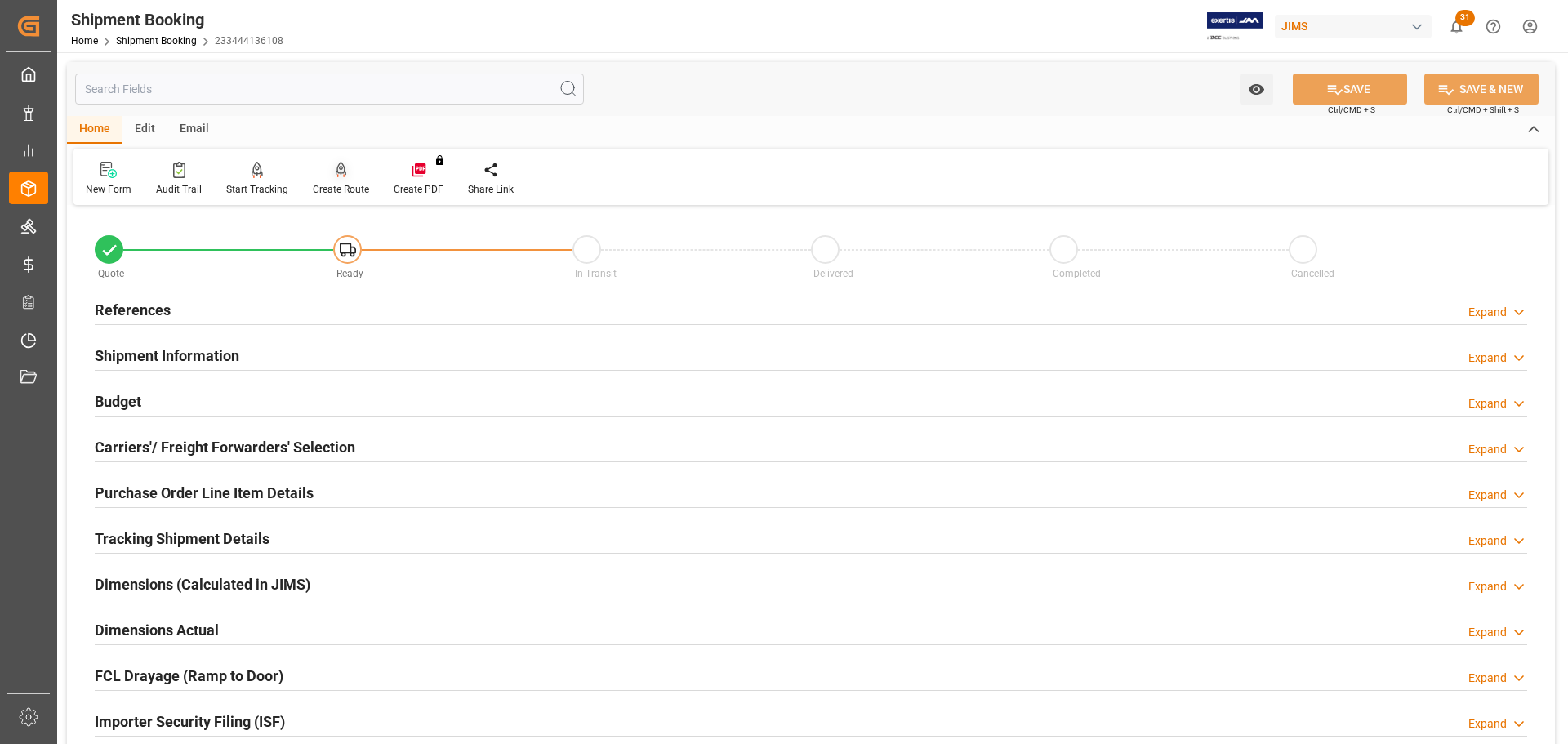
click at [334, 192] on div "Create Route" at bounding box center [340, 189] width 56 height 15
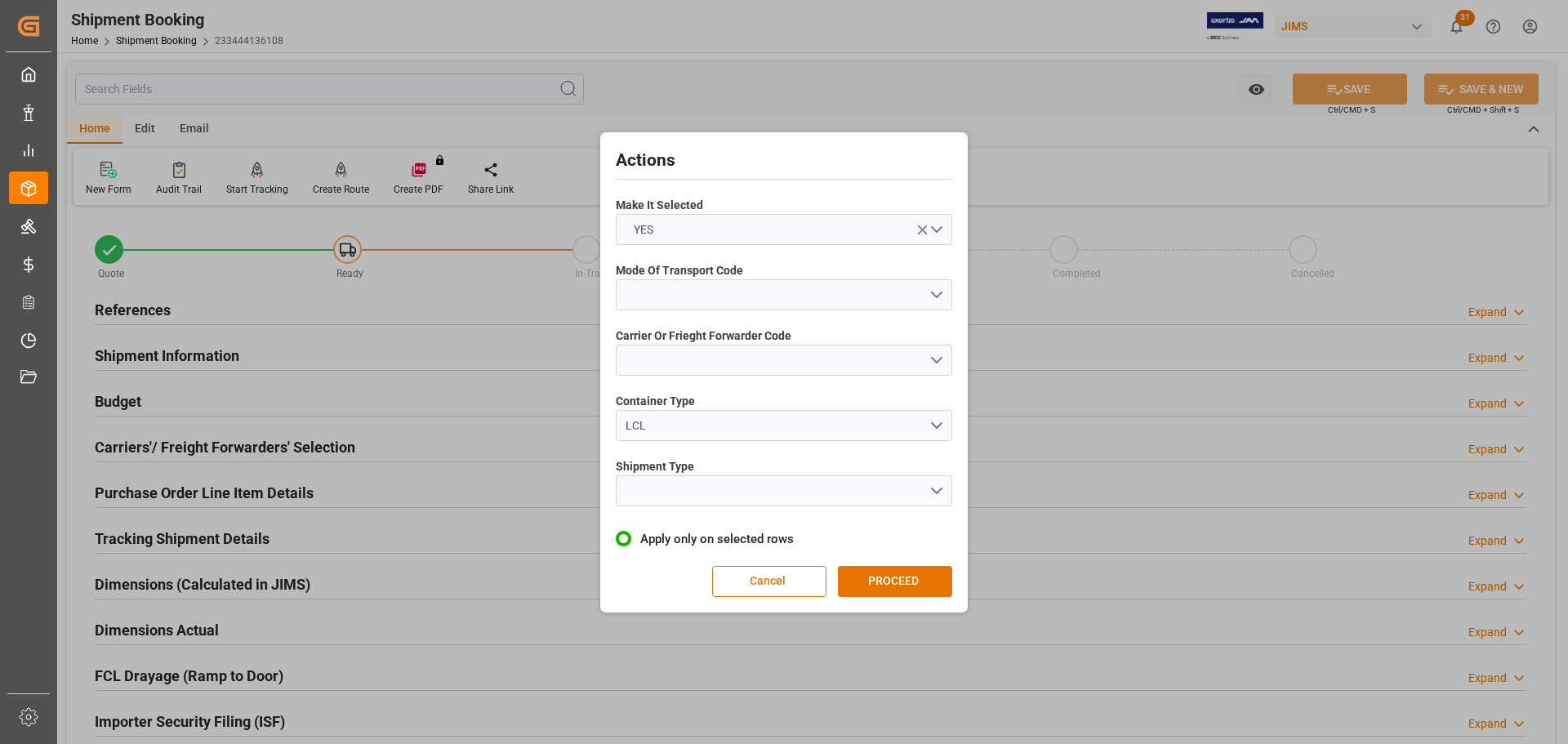
click at [690, 278] on span "Mode Of Transport Code" at bounding box center [679, 270] width 128 height 17
click at [690, 289] on button "open menu" at bounding box center [784, 294] width 336 height 31
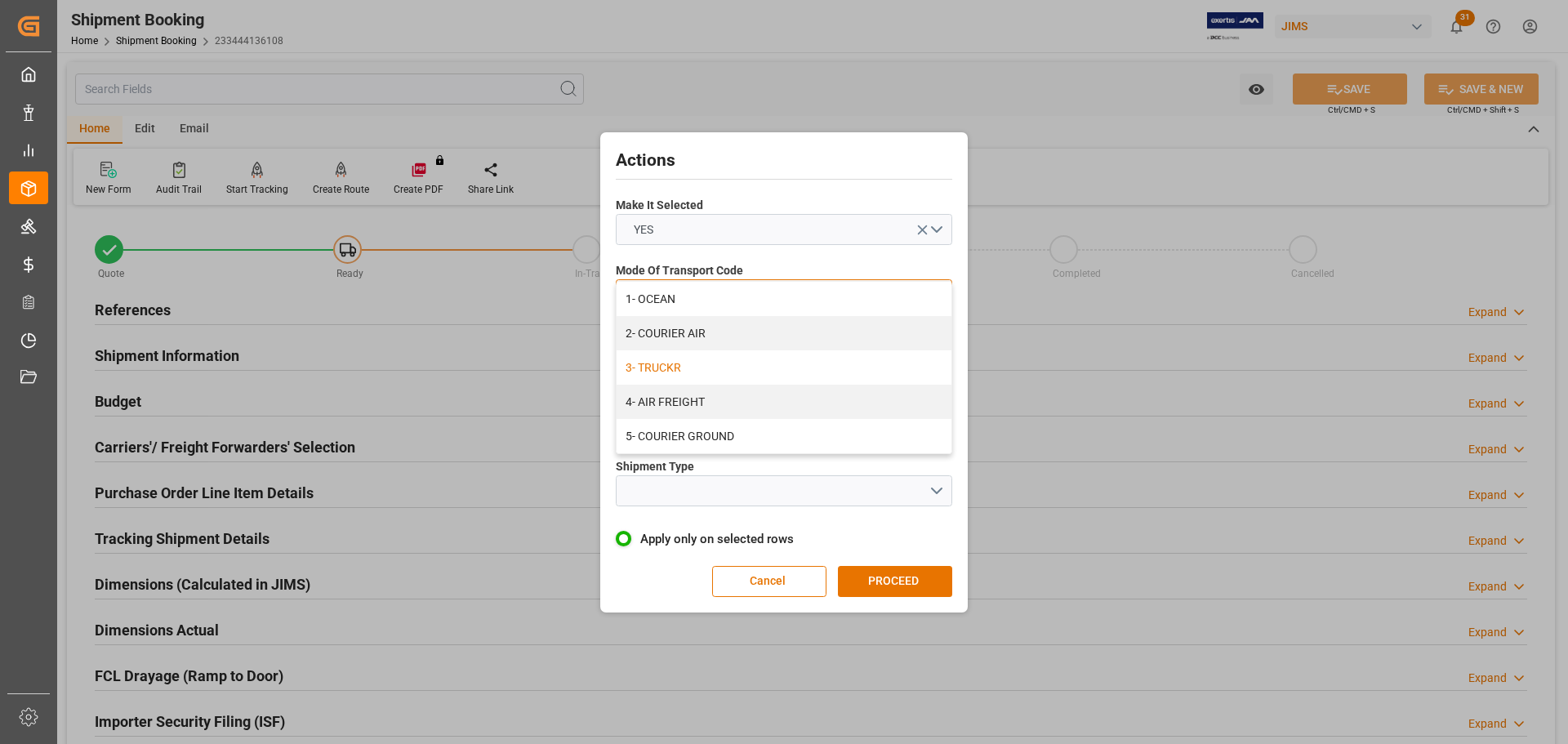
click at [675, 355] on div "3- TRUCKR" at bounding box center [784, 367] width 334 height 35
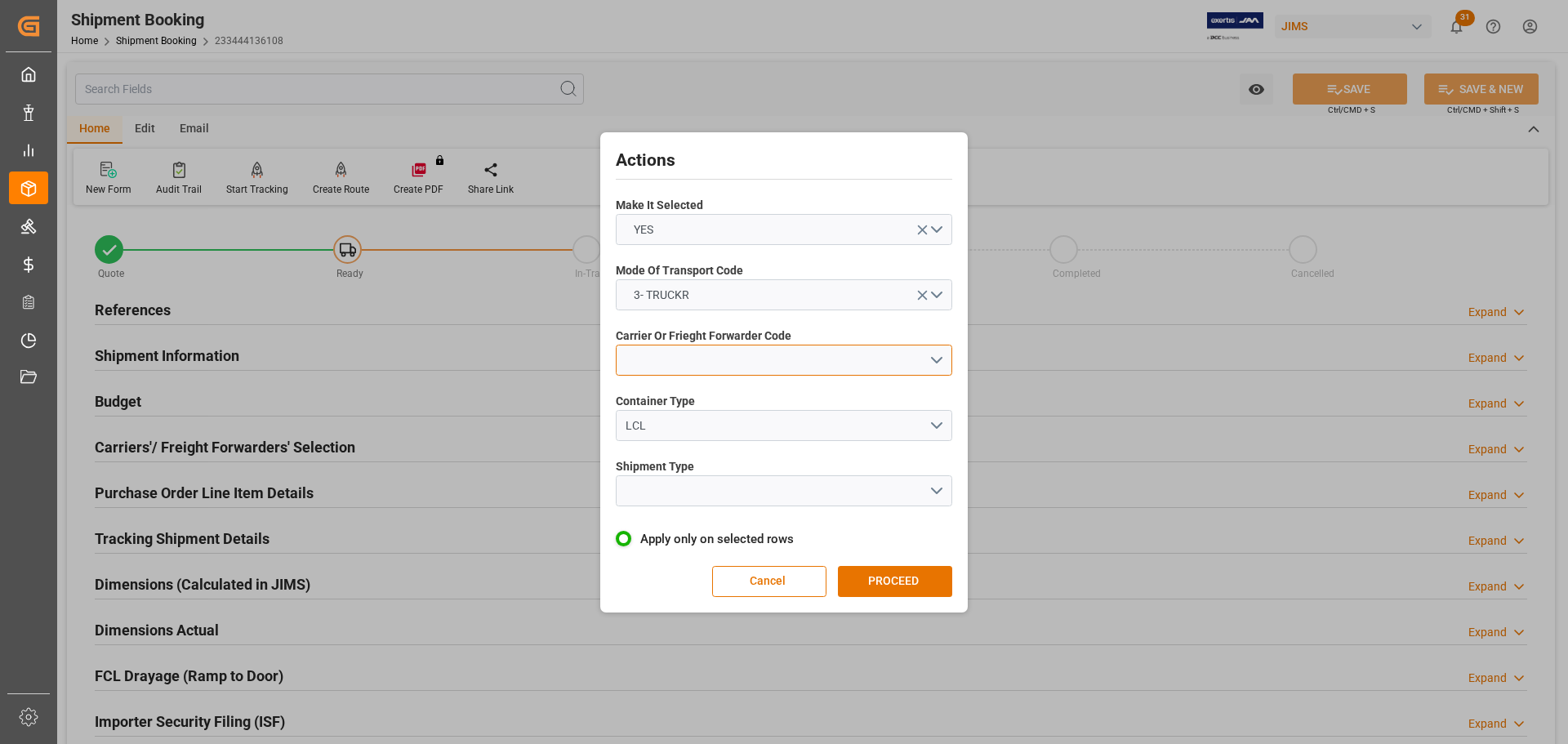
click at [675, 355] on button "open menu" at bounding box center [784, 359] width 336 height 31
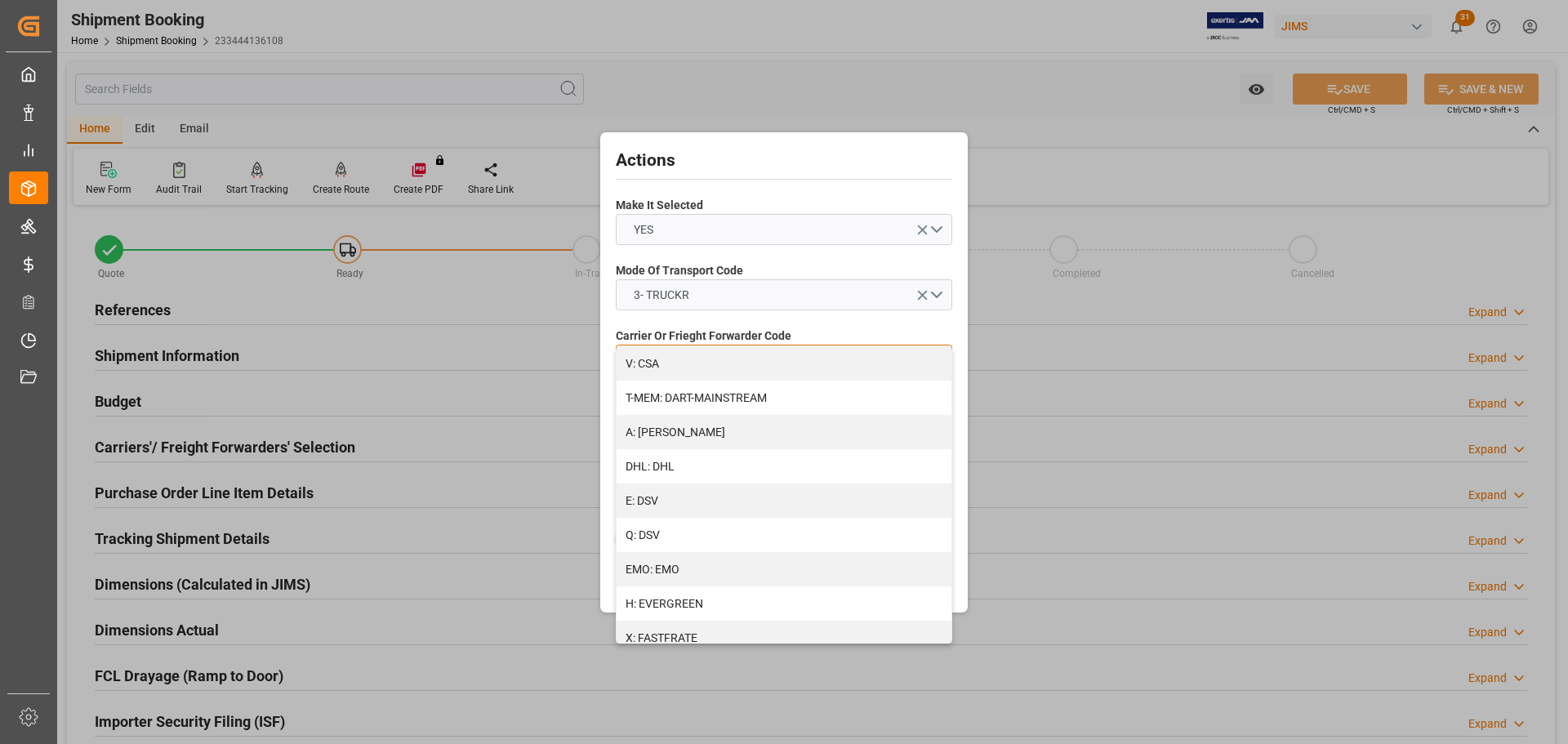
scroll to position [82, 0]
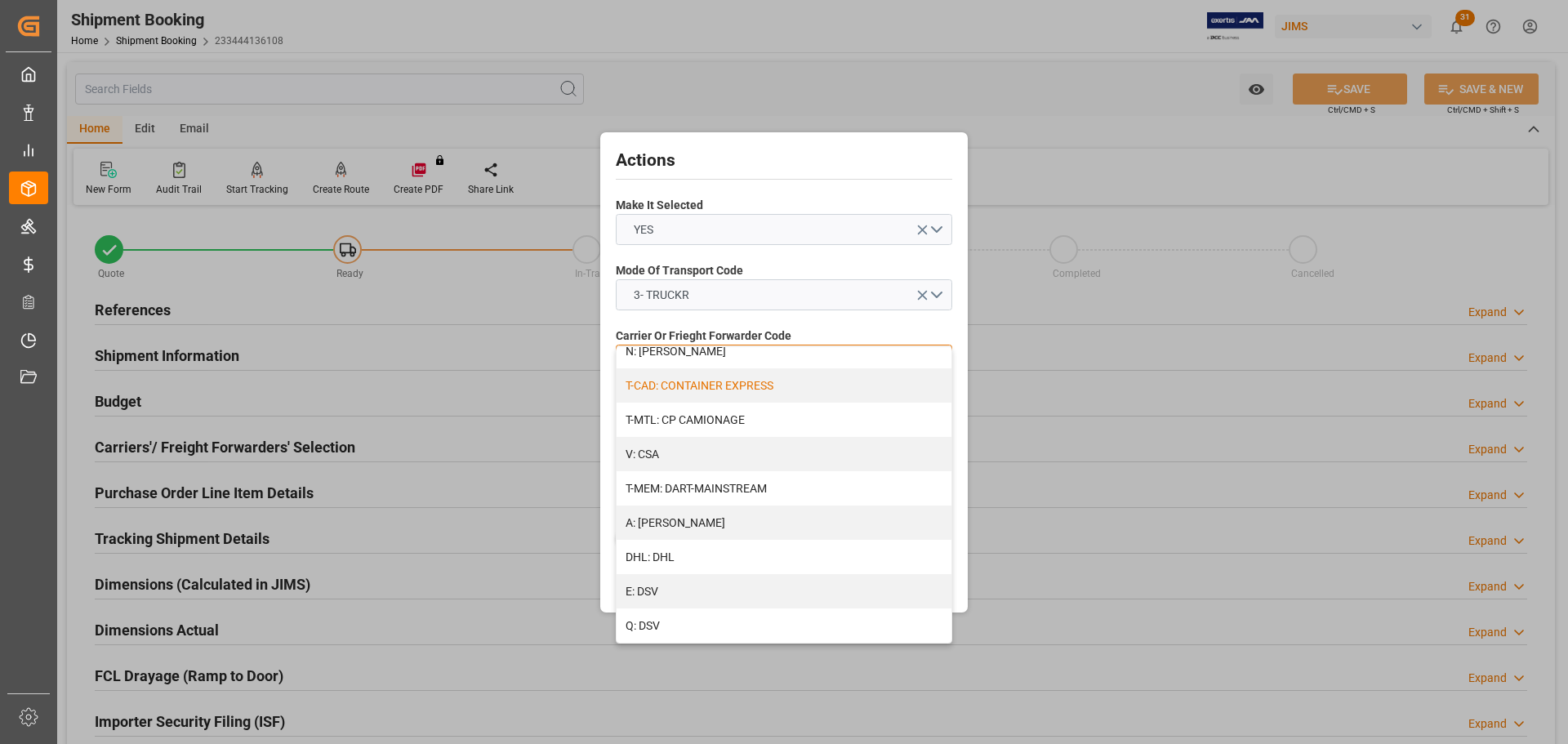
click at [690, 449] on div "V: CSA" at bounding box center [784, 454] width 334 height 35
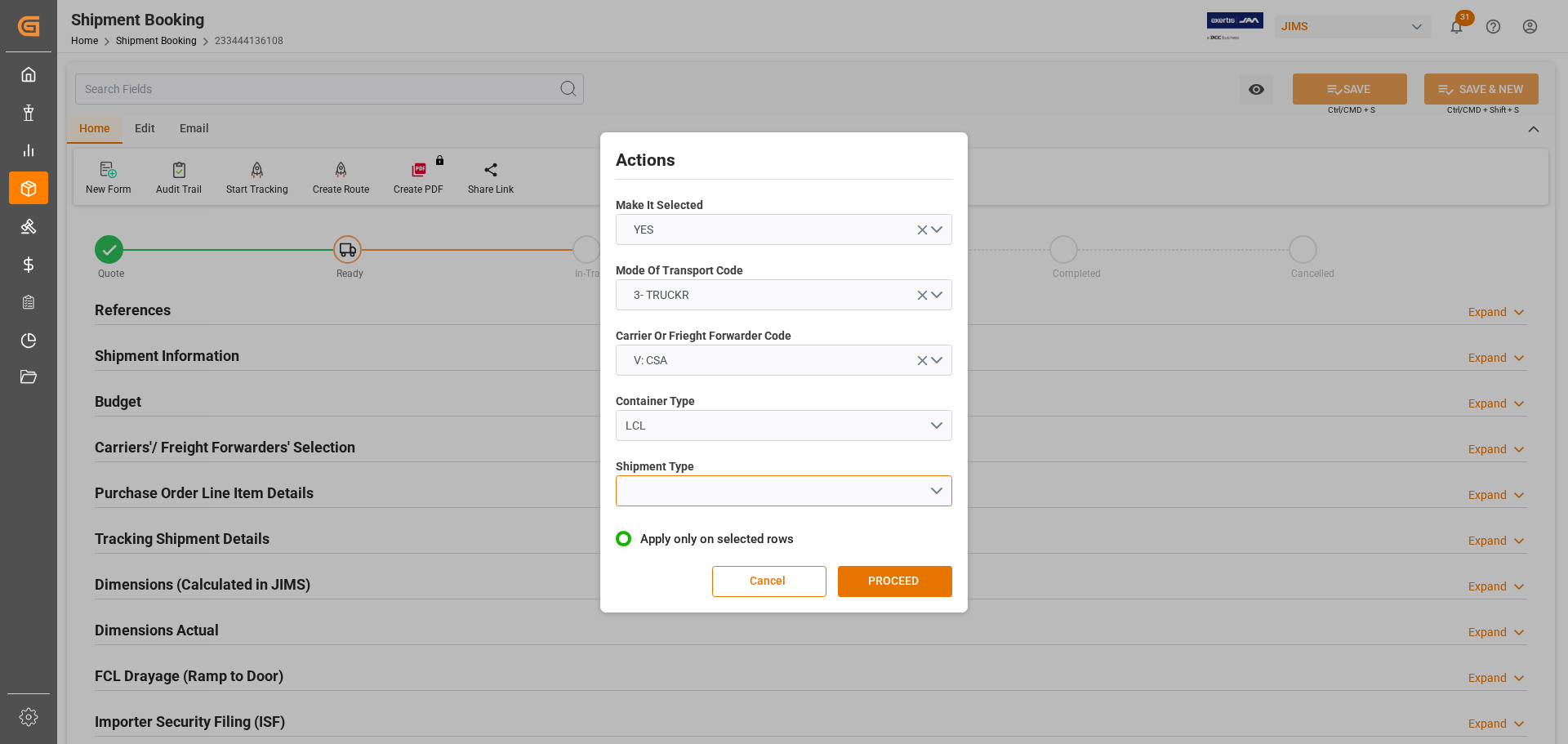
click at [690, 449] on button "open menu" at bounding box center [784, 490] width 336 height 31
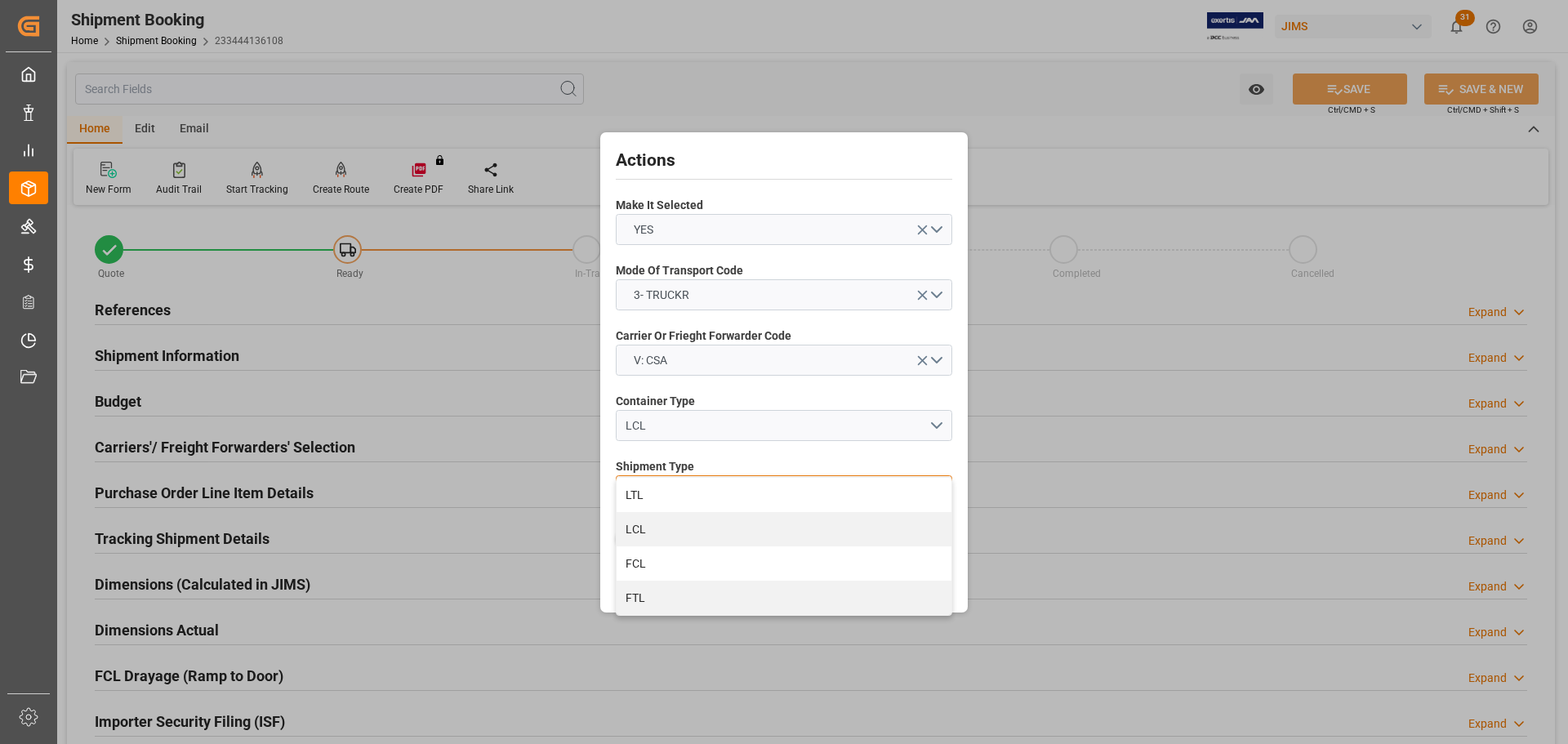
click at [690, 449] on div "LTL" at bounding box center [784, 495] width 334 height 35
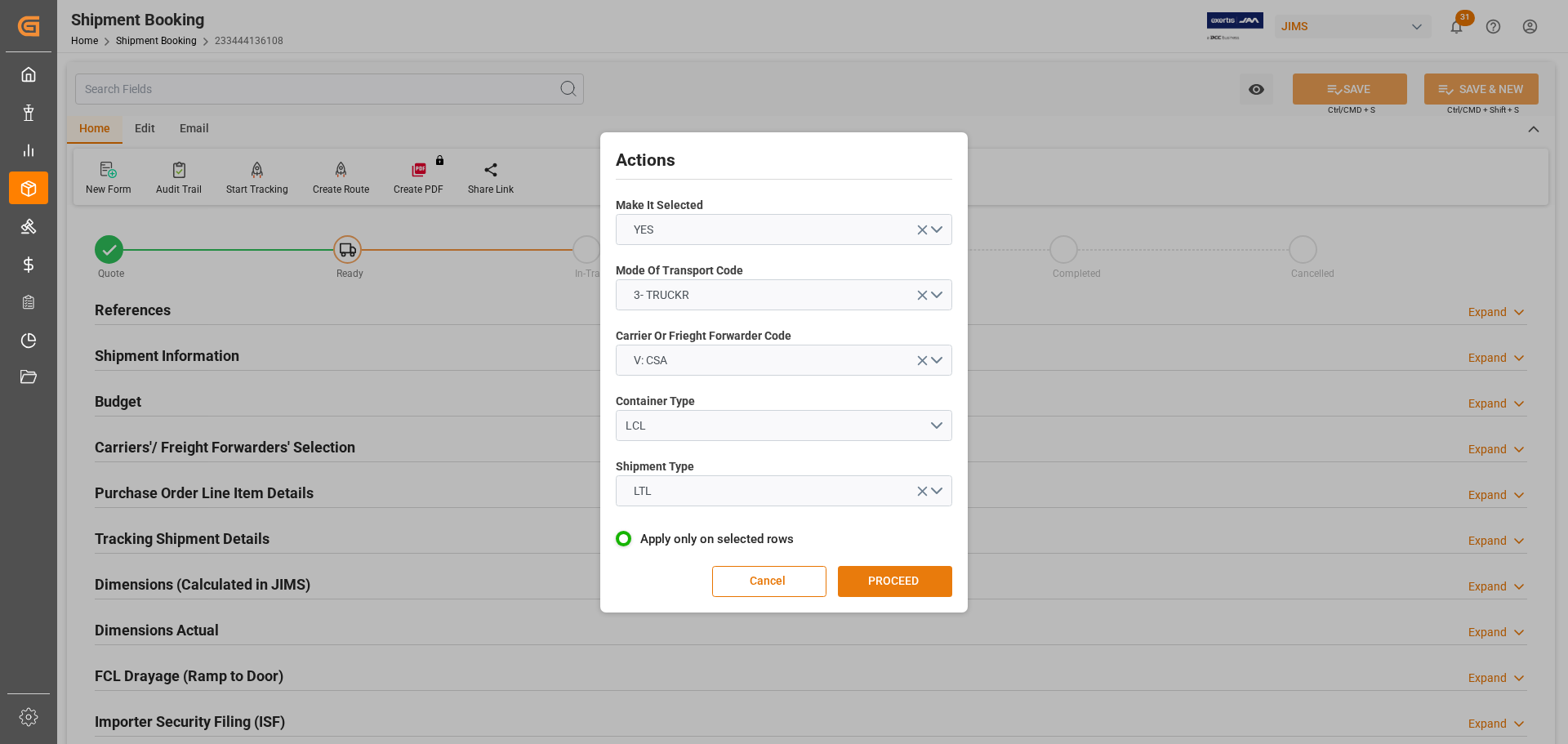
click at [876, 449] on button "PROCEED" at bounding box center [895, 581] width 115 height 31
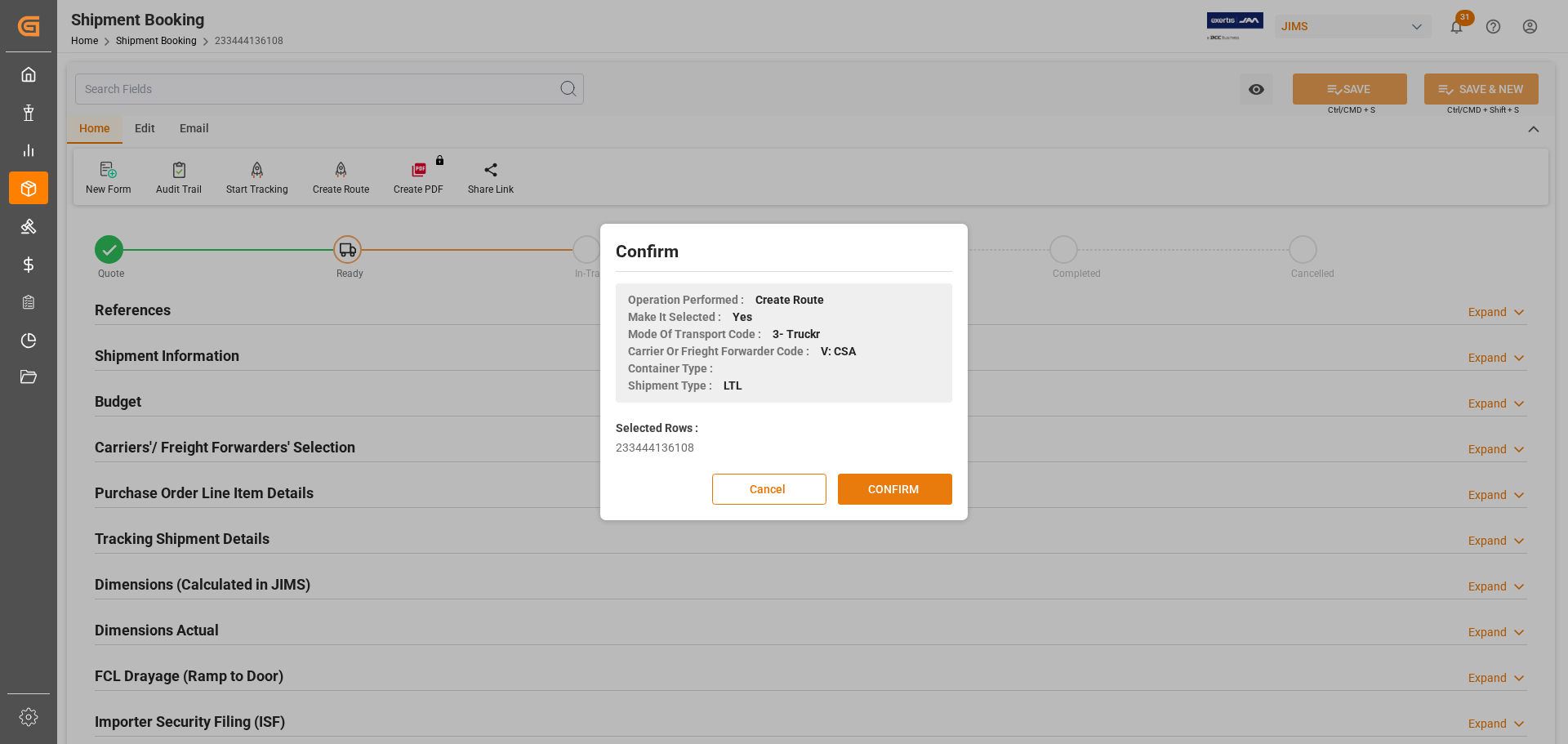
click at [881, 449] on button "CONFIRM" at bounding box center [895, 489] width 115 height 31
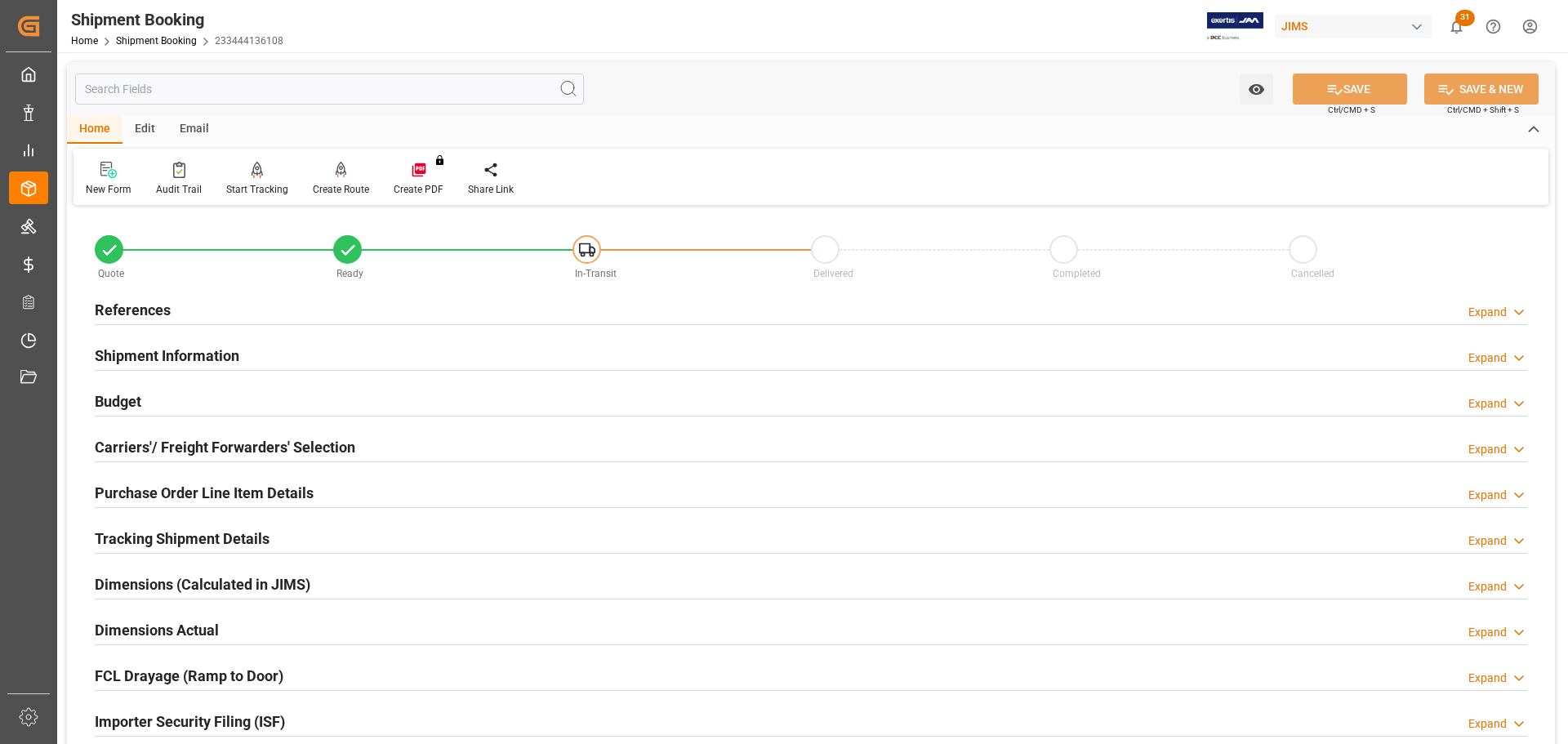
click at [213, 440] on h2 "Carriers'/ Freight Forwarders' Selection" at bounding box center [225, 447] width 260 height 22
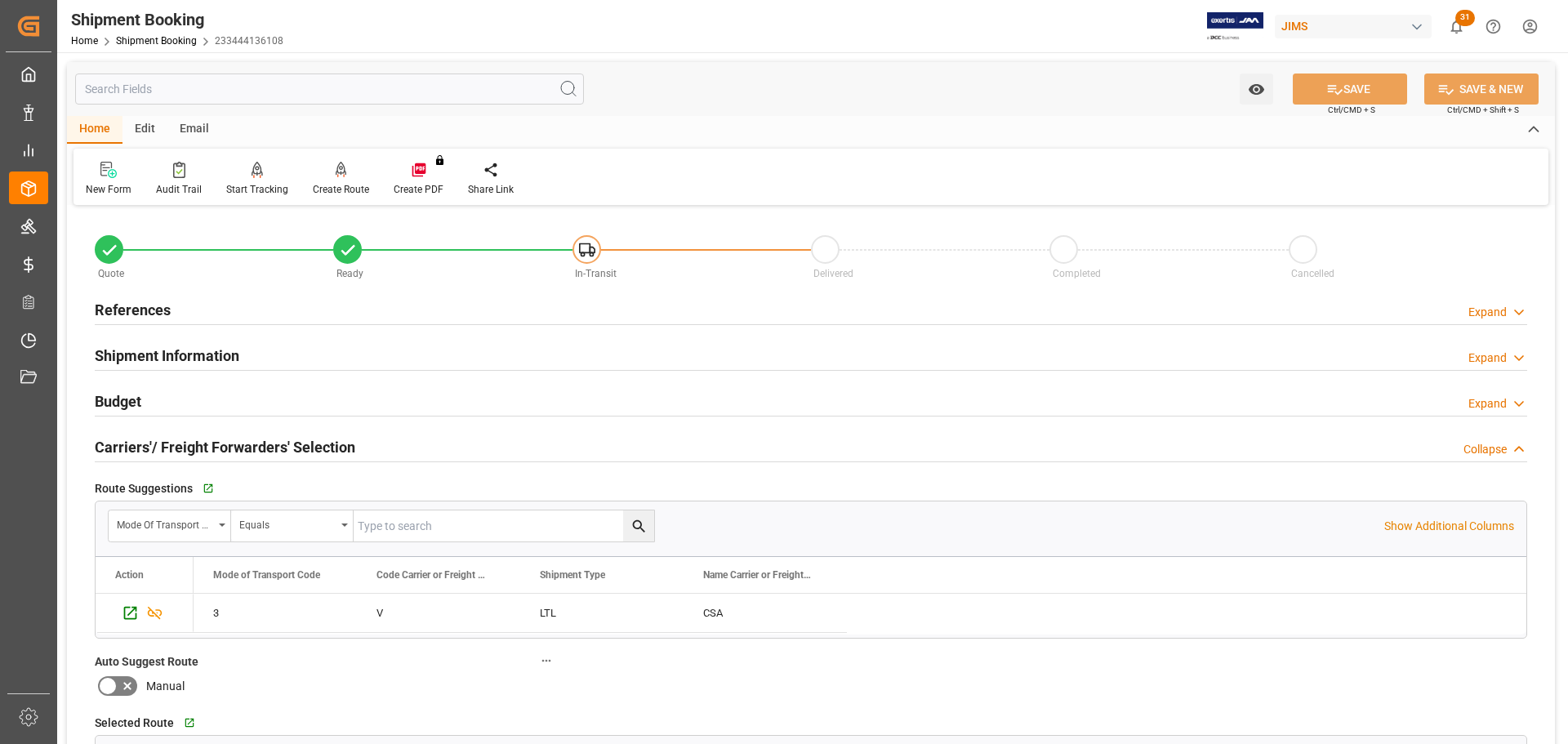
click at [213, 440] on h2 "Carriers'/ Freight Forwarders' Selection" at bounding box center [225, 447] width 260 height 22
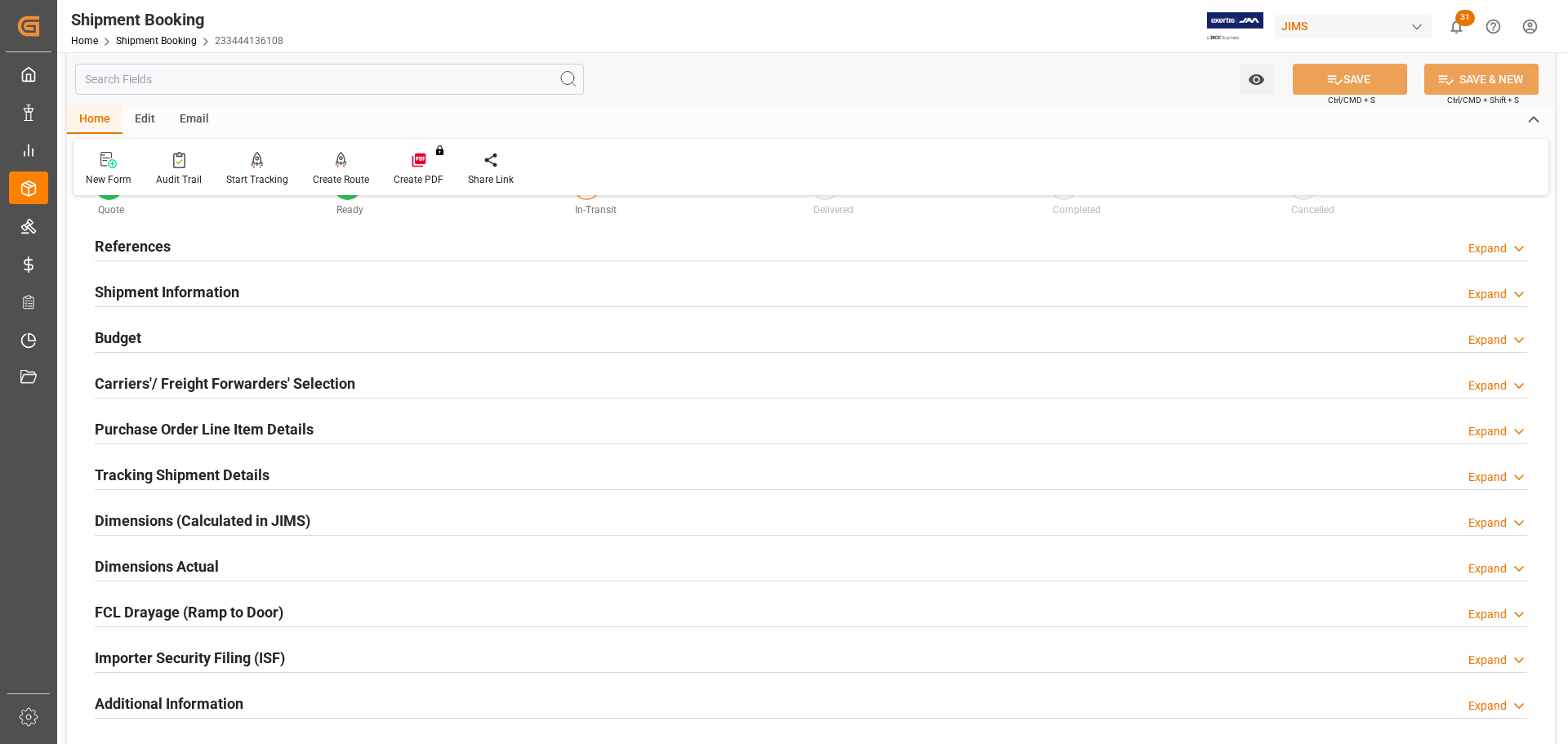
scroll to position [163, 0]
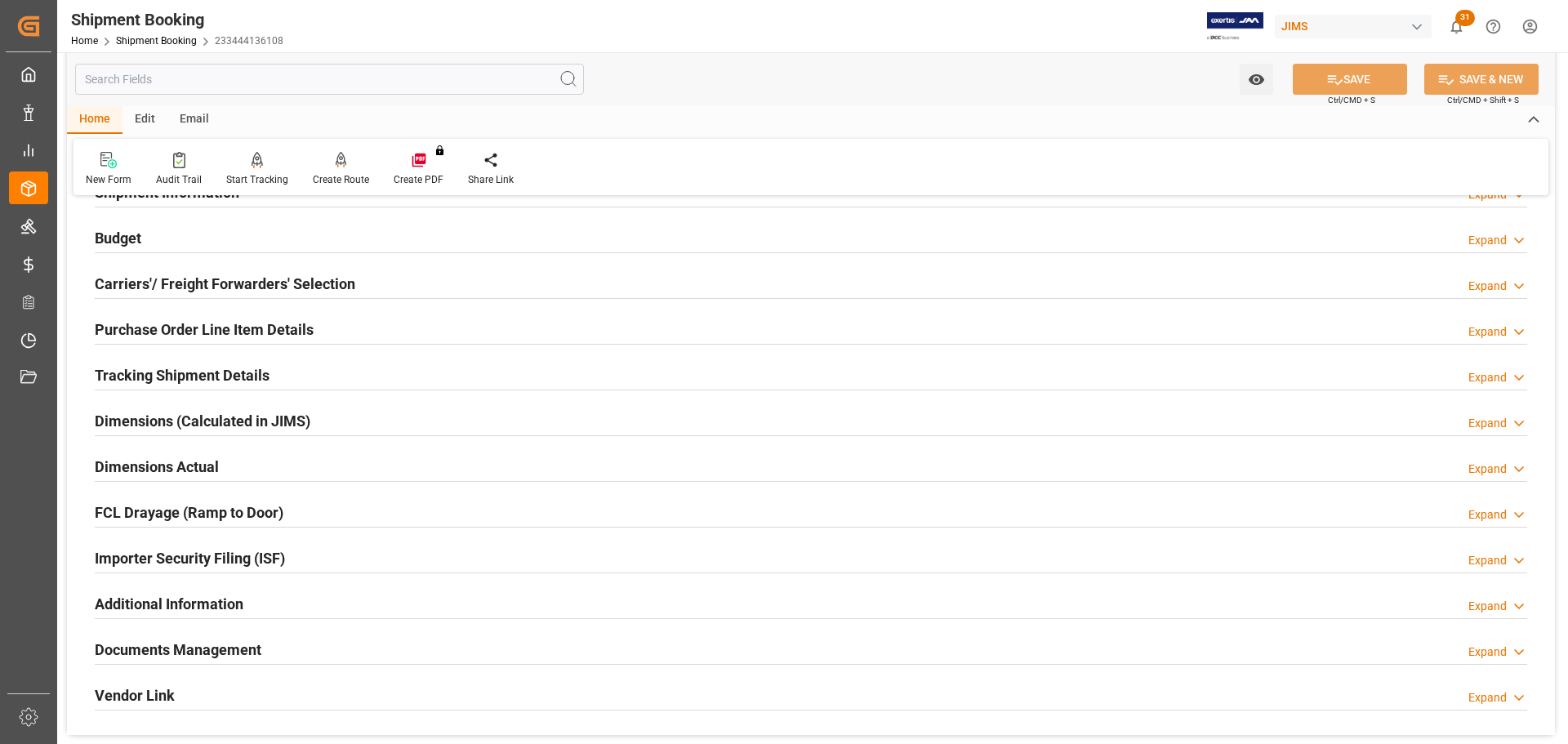
click at [231, 321] on h2 "Purchase Order Line Item Details" at bounding box center [204, 329] width 219 height 22
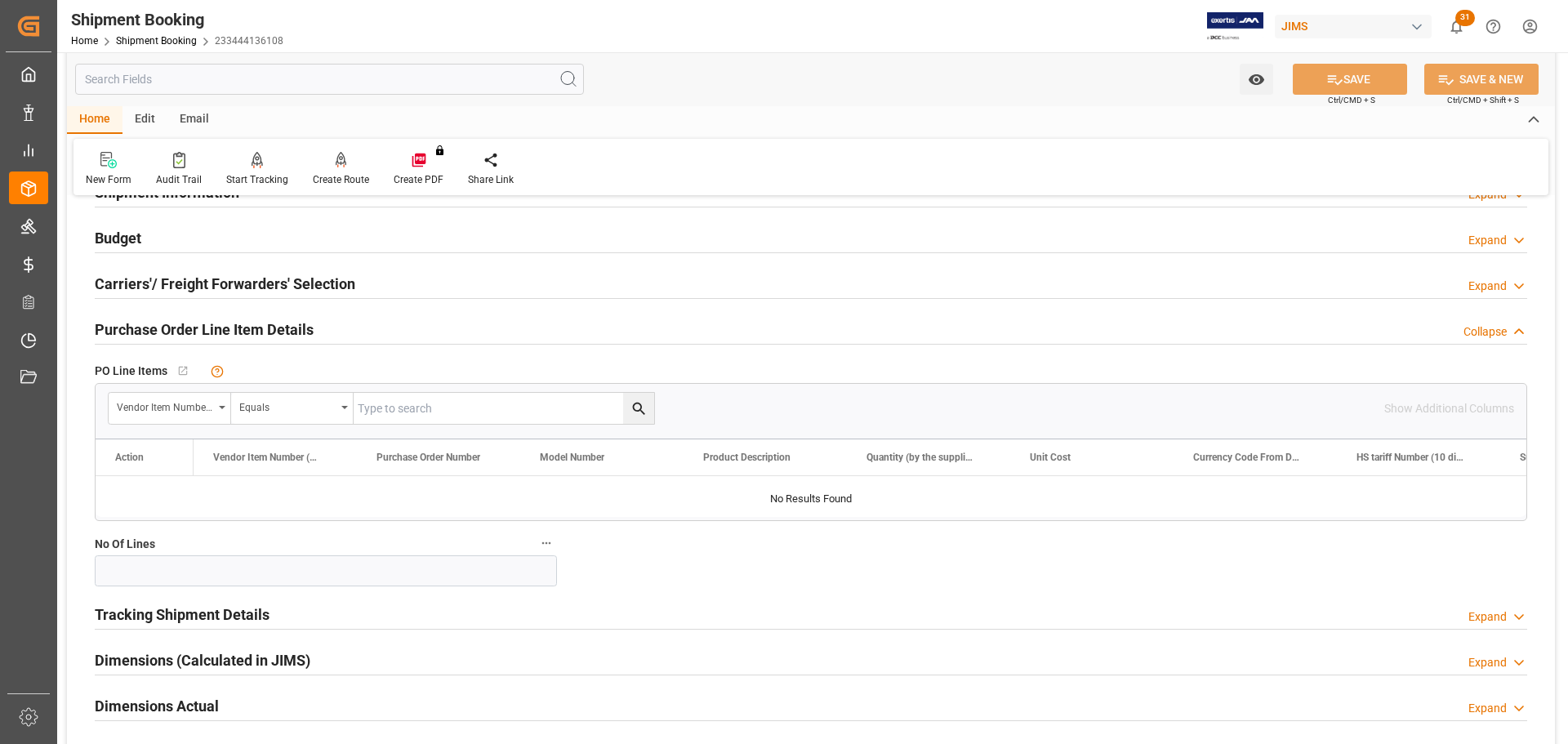
click at [231, 321] on h2 "Purchase Order Line Item Details" at bounding box center [204, 329] width 219 height 22
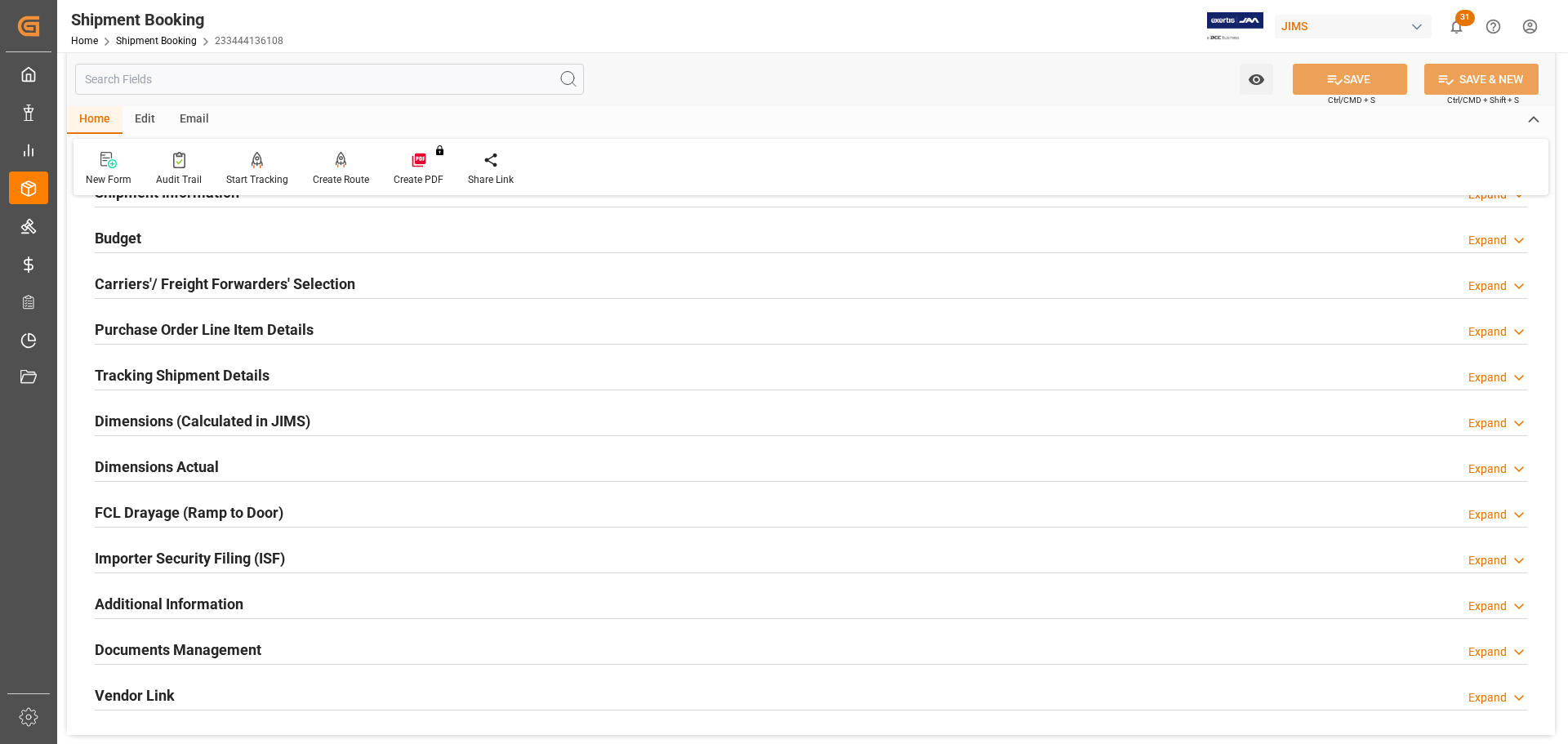
click at [219, 376] on h2 "Tracking Shipment Details" at bounding box center [182, 375] width 175 height 22
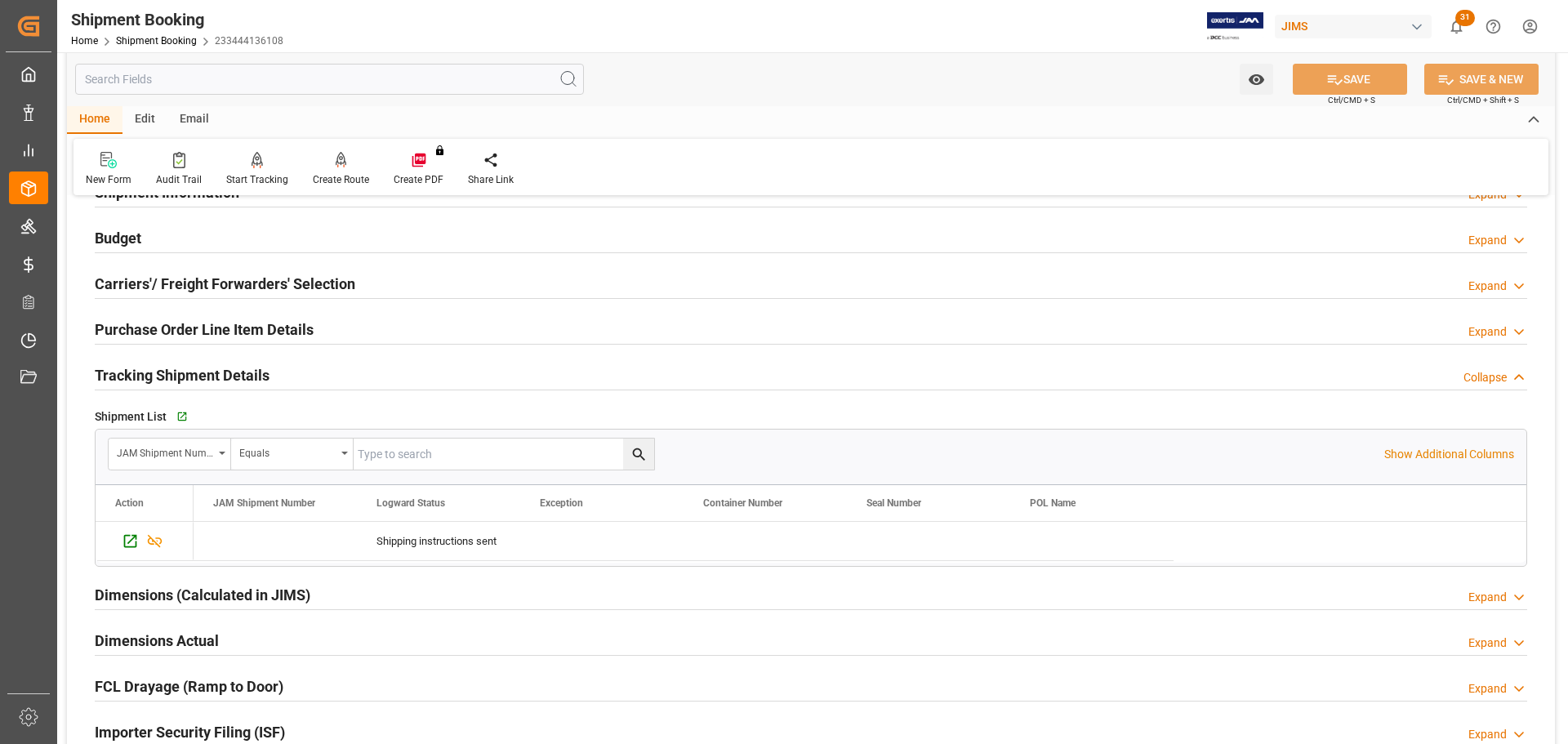
click at [219, 376] on h2 "Tracking Shipment Details" at bounding box center [182, 375] width 175 height 22
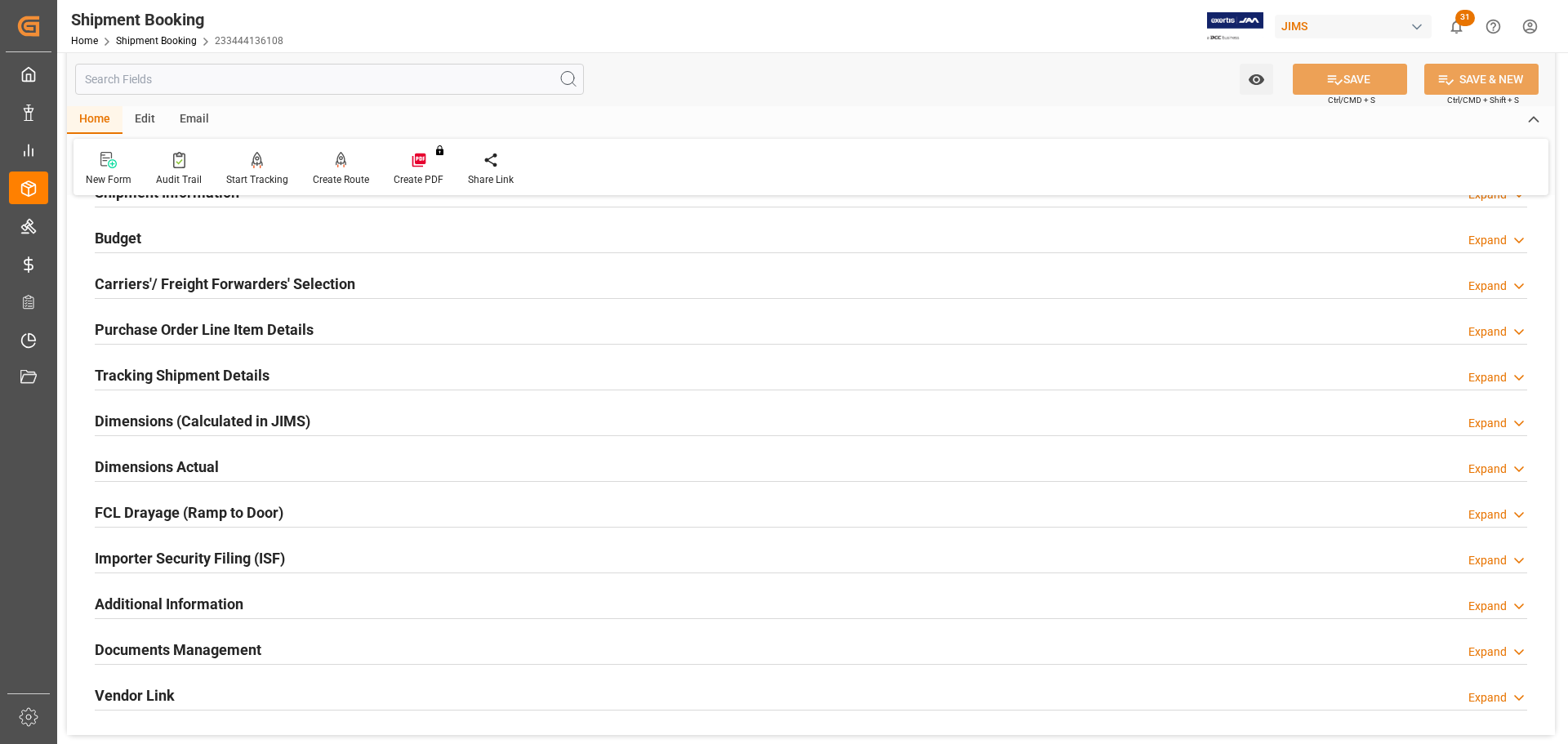
click at [192, 456] on h2 "Dimensions Actual" at bounding box center [156, 467] width 124 height 22
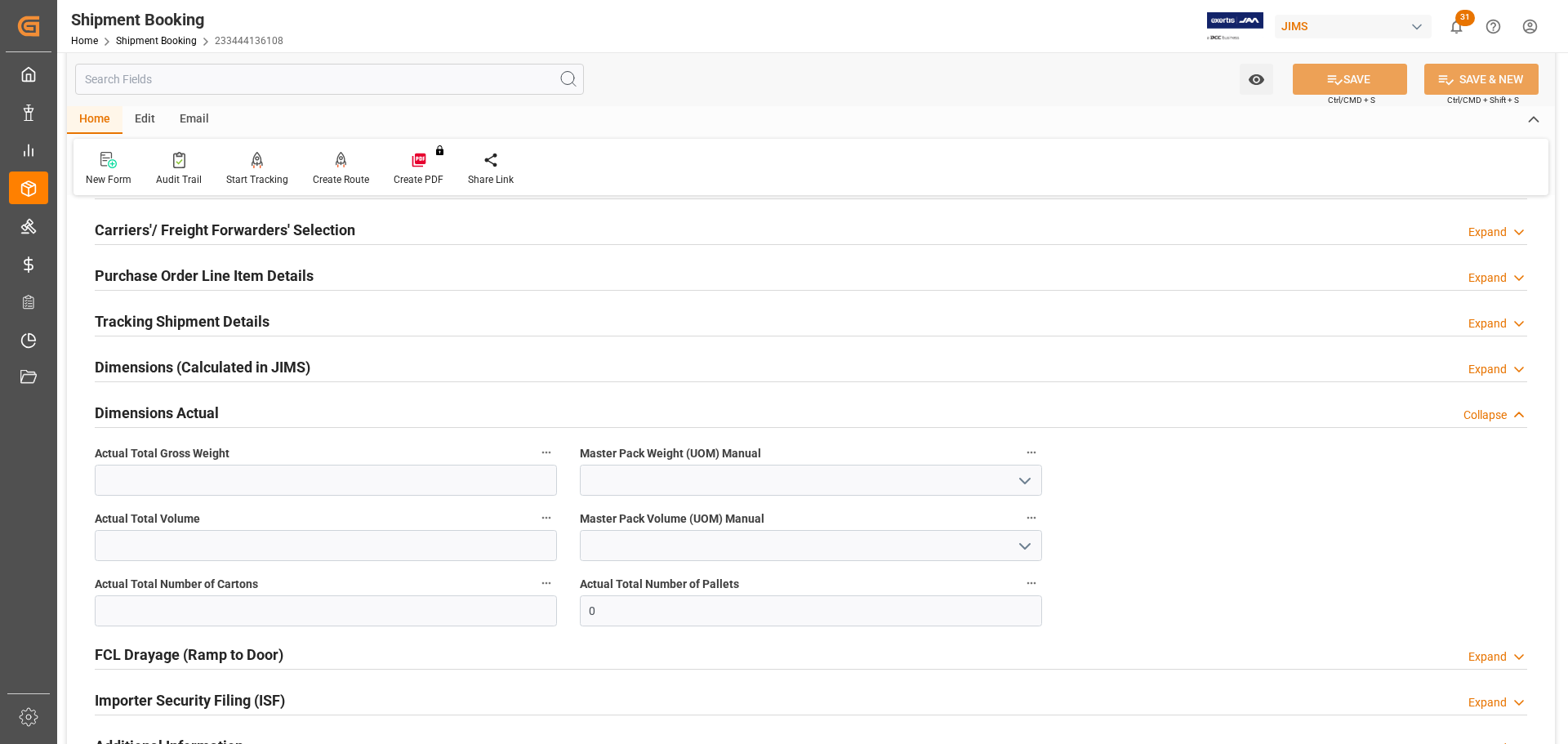
scroll to position [245, 0]
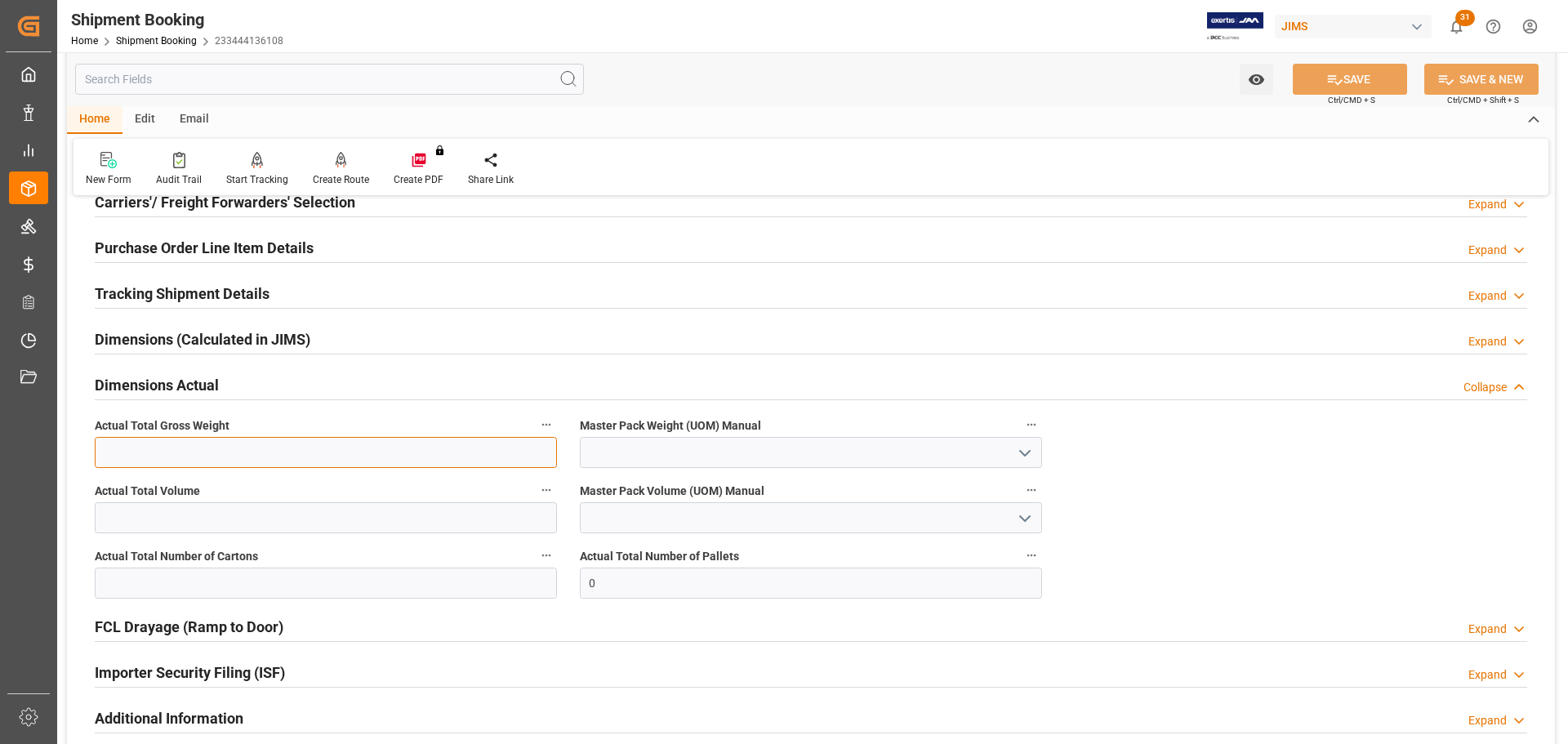
click at [192, 456] on input "text" at bounding box center [325, 452] width 462 height 31
click at [293, 446] on input "text" at bounding box center [325, 452] width 462 height 31
click at [206, 448] on input "text" at bounding box center [325, 452] width 462 height 31
type input "396"
click at [1032, 443] on icon "open menu" at bounding box center [1025, 453] width 20 height 20
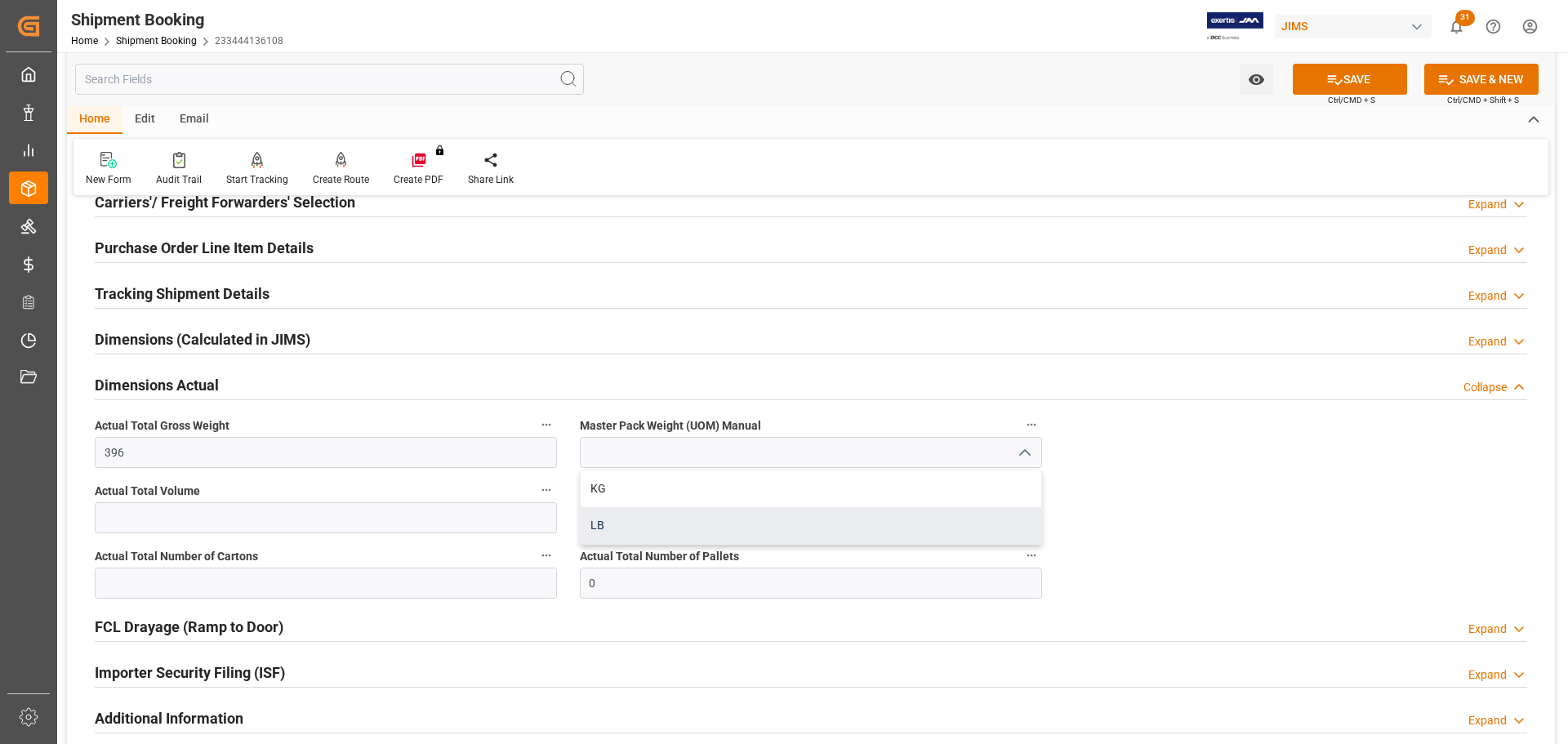
click at [642, 532] on div "LB" at bounding box center [810, 525] width 460 height 37
type input "LB"
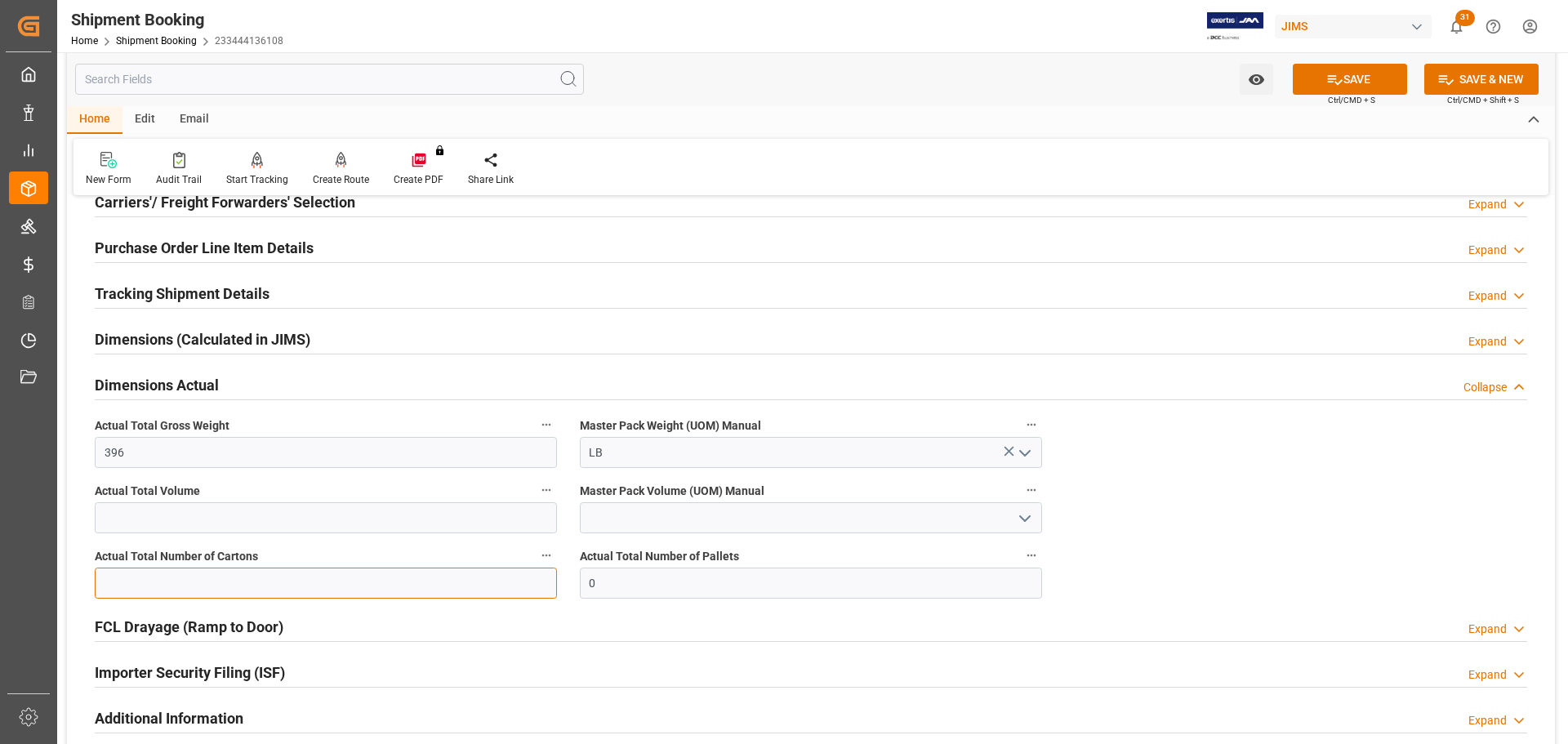
click at [180, 578] on input "text" at bounding box center [325, 583] width 462 height 31
type input "29"
drag, startPoint x: 672, startPoint y: 582, endPoint x: 521, endPoint y: 582, distance: 151.0
click at [521, 582] on div "Quote Ready In-Transit Delivered Completed Cancelled References Expand JAM Refe…" at bounding box center [811, 408] width 1488 height 884
type input "1"
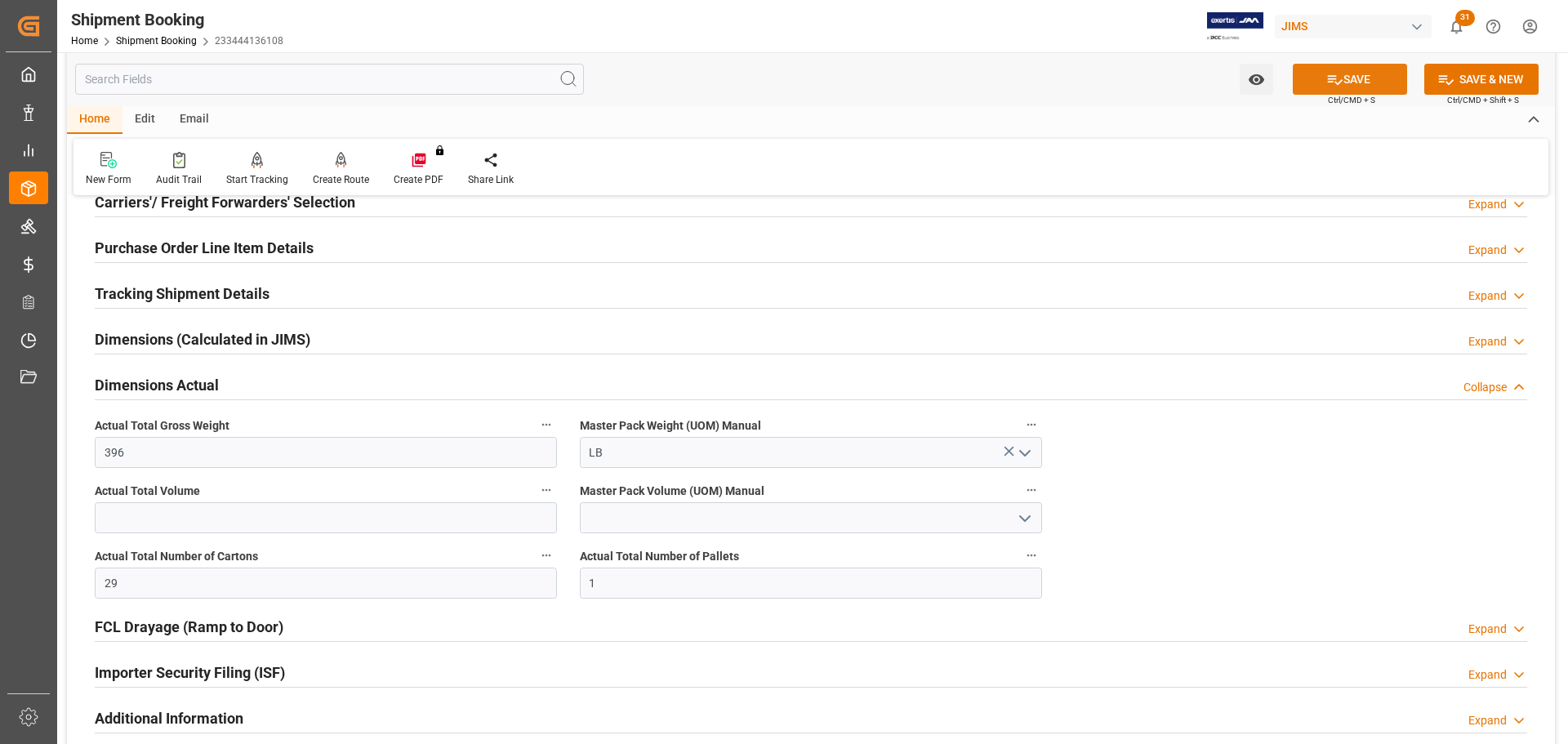
click at [1371, 77] on button "SAVE" at bounding box center [1350, 78] width 115 height 31
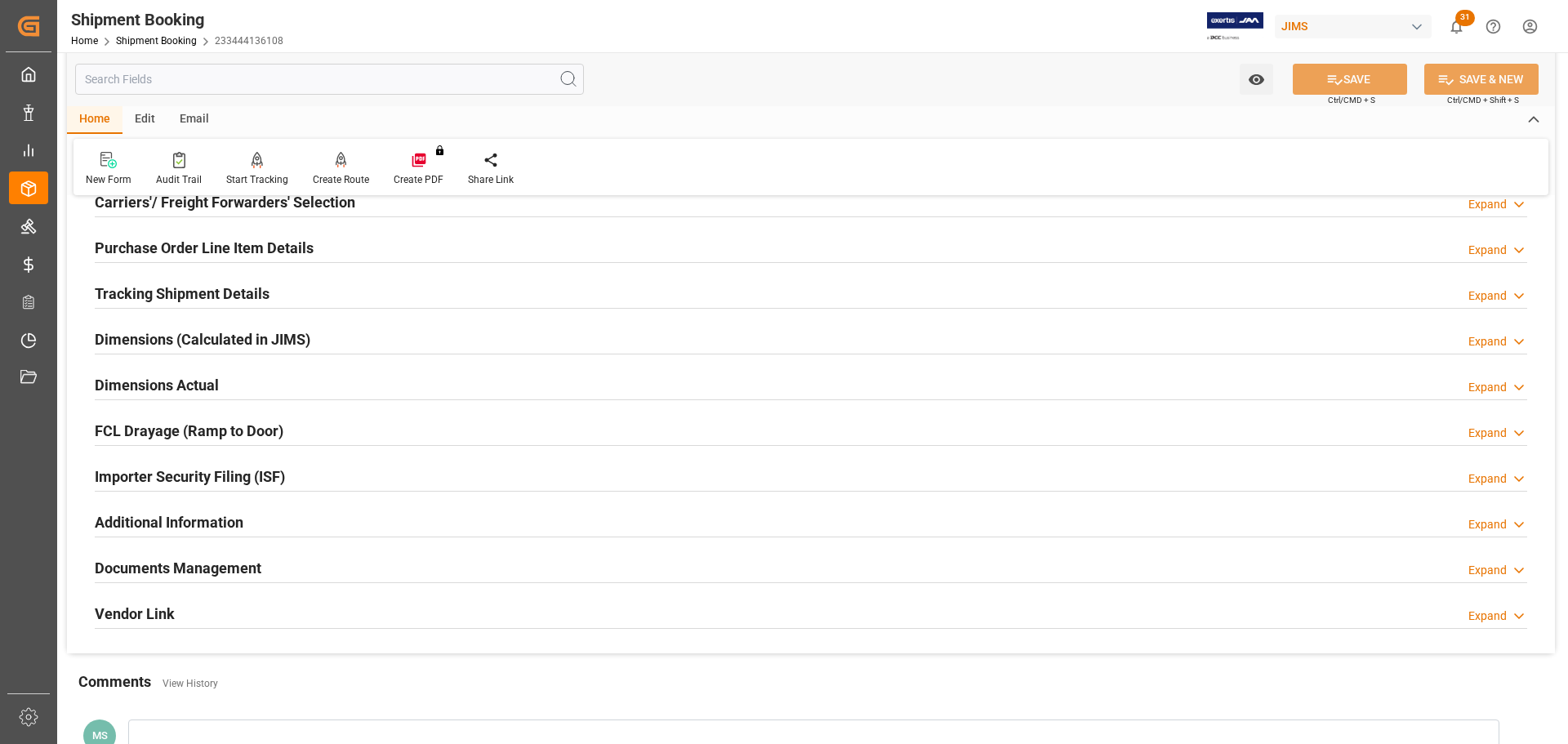
click at [239, 381] on div "Dimensions Actual Expand" at bounding box center [811, 383] width 1432 height 31
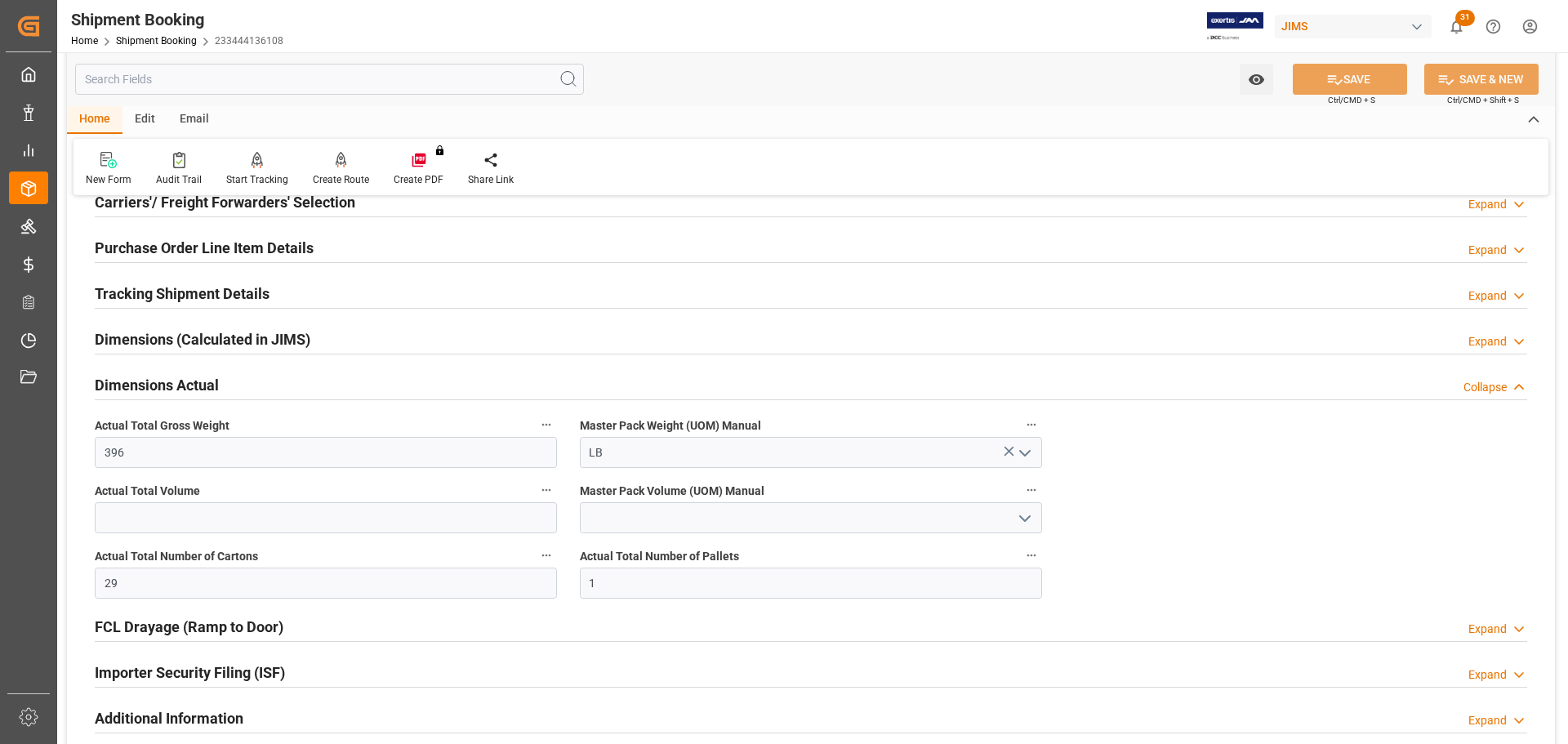
click at [233, 381] on div "Dimensions Actual Collapse" at bounding box center [811, 383] width 1432 height 31
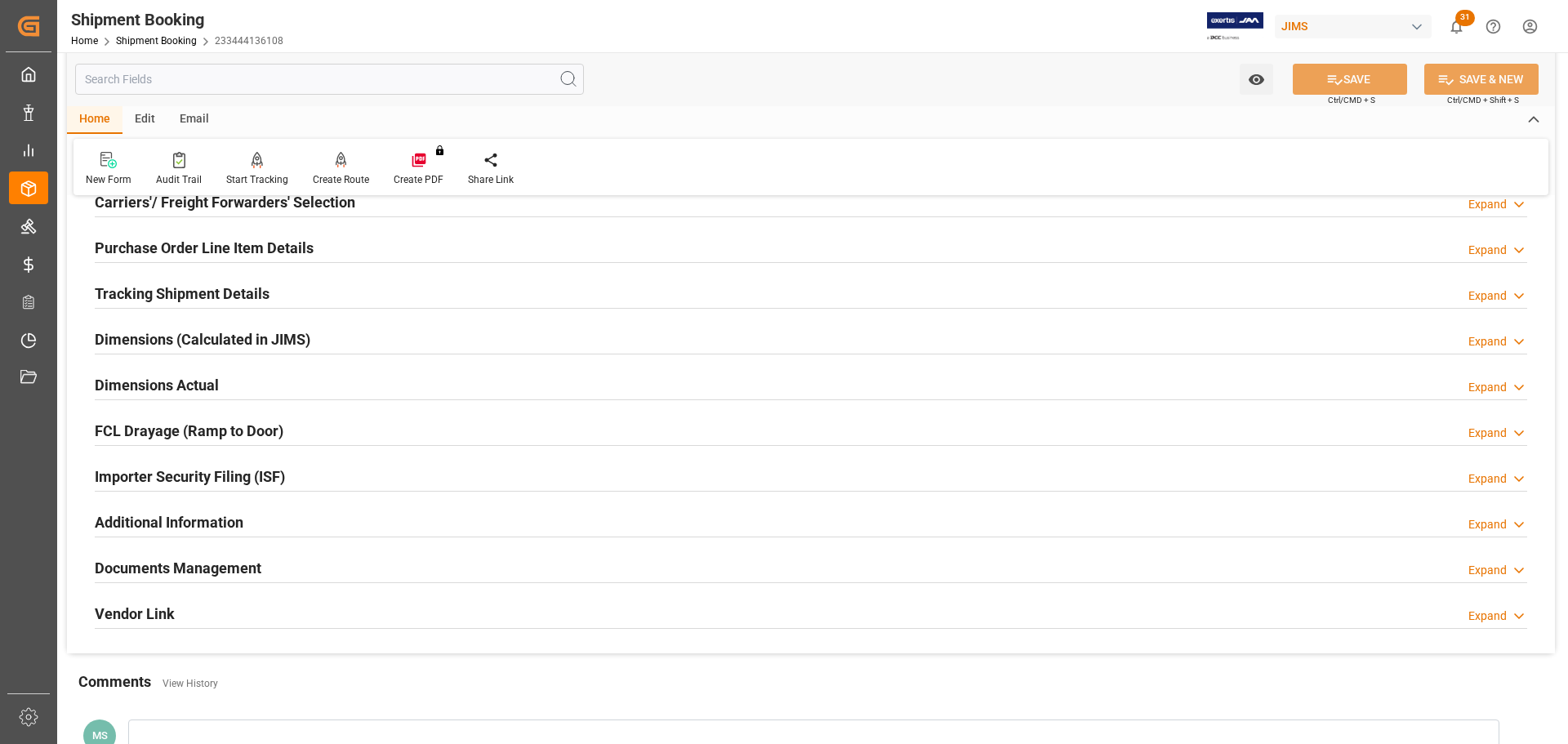
scroll to position [409, 0]
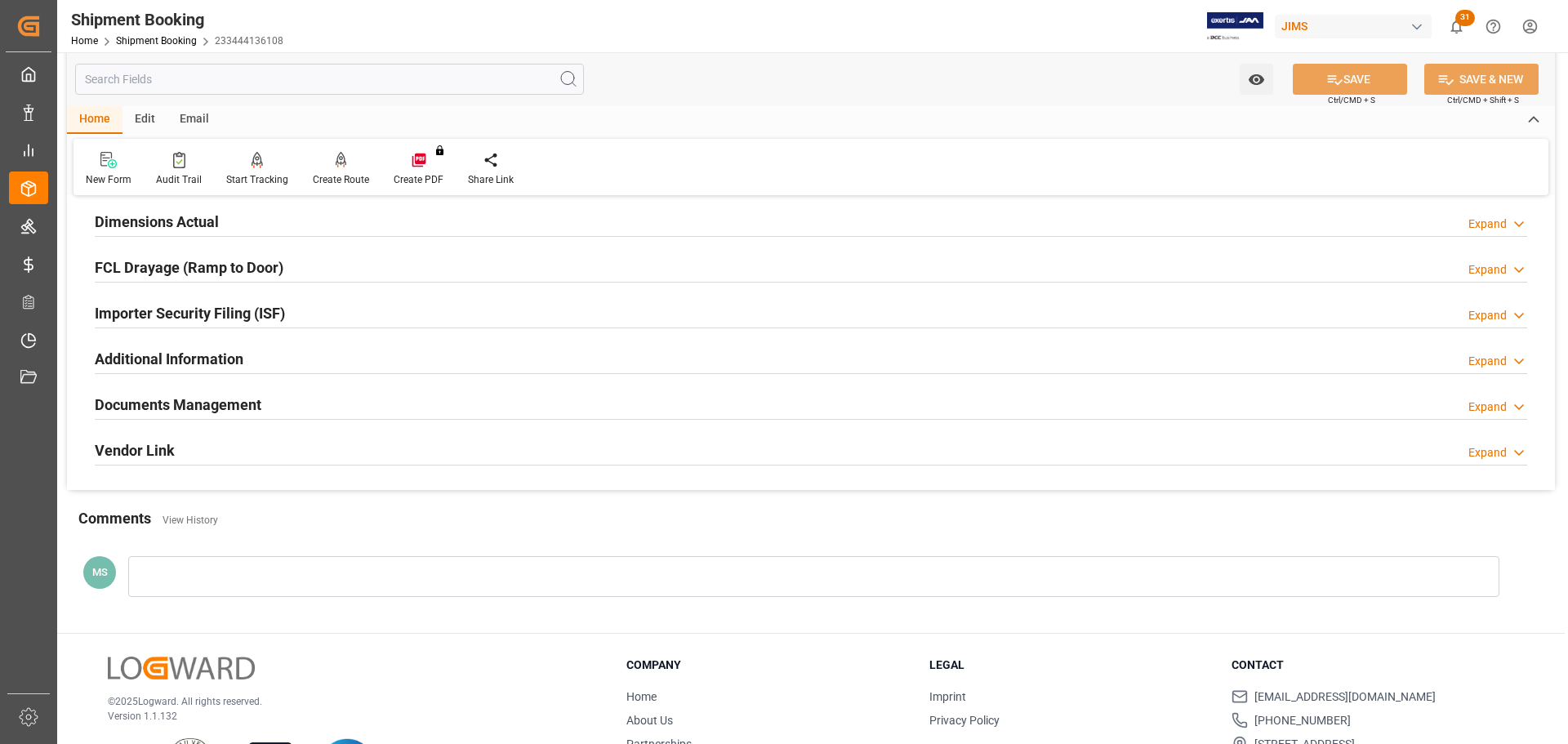
click at [236, 398] on h2 "Documents Management" at bounding box center [178, 405] width 166 height 22
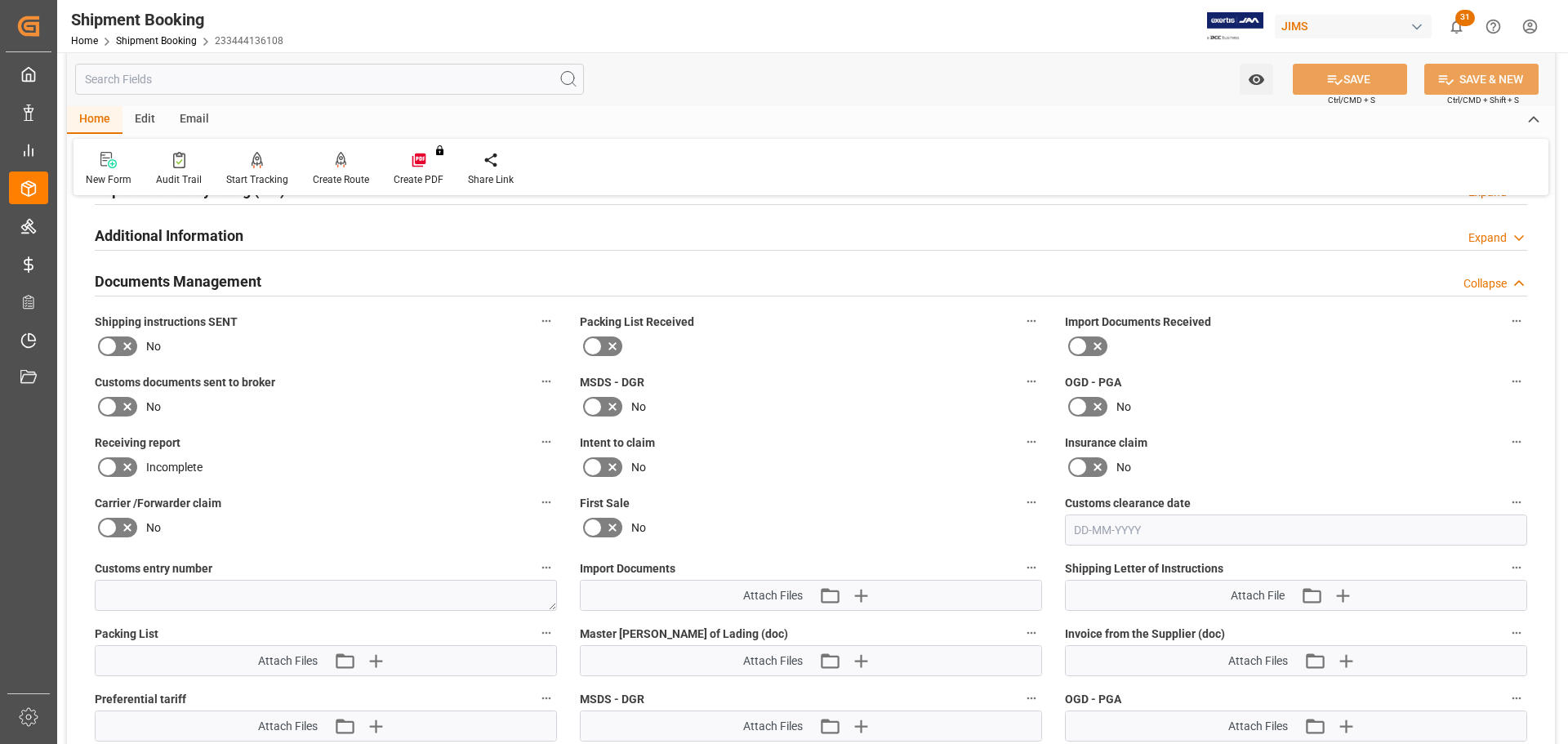
scroll to position [572, 0]
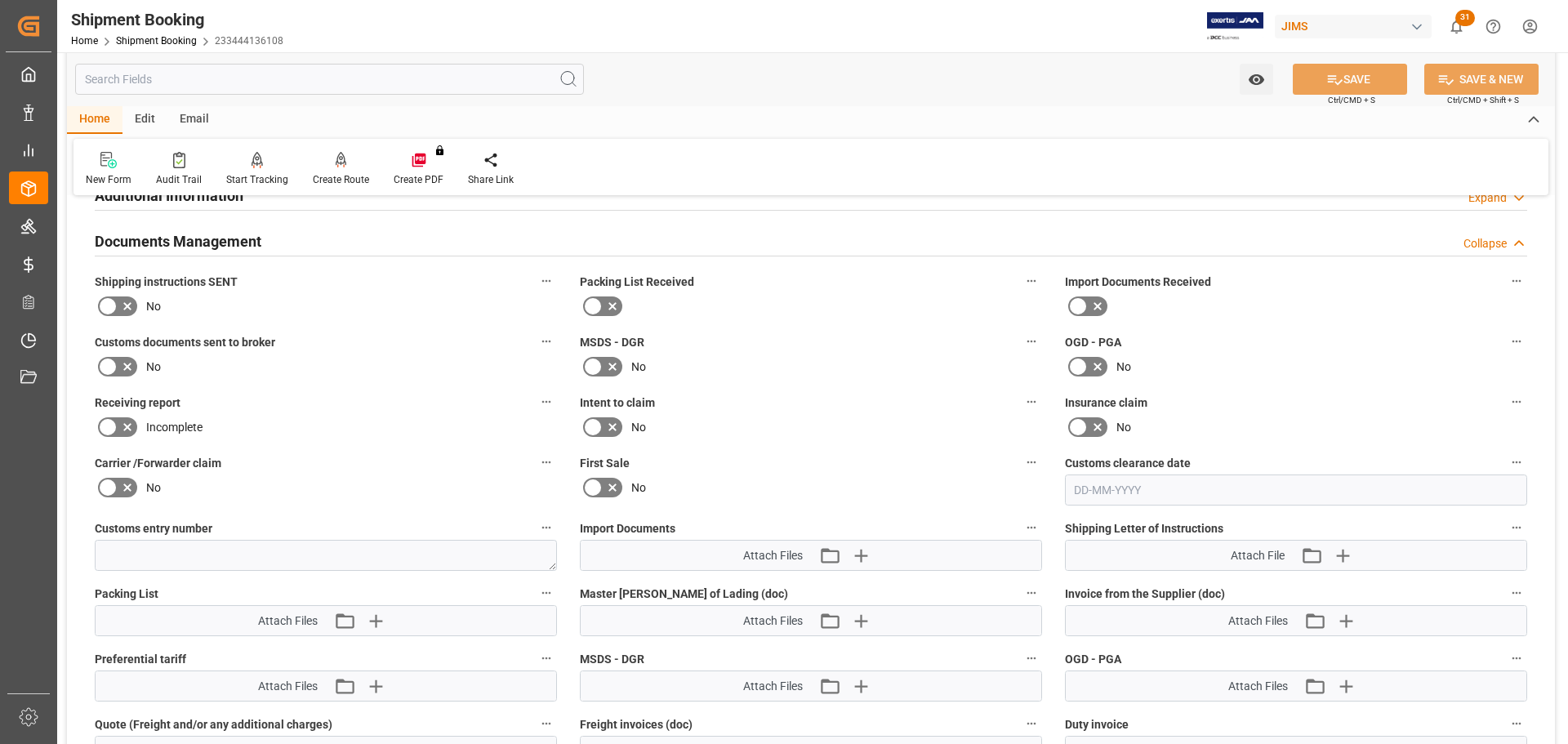
click at [119, 309] on icon at bounding box center [128, 307] width 20 height 20
click at [0, 0] on input "checkbox" at bounding box center [0, 0] width 0 height 0
click at [1330, 82] on icon at bounding box center [1334, 79] width 17 height 17
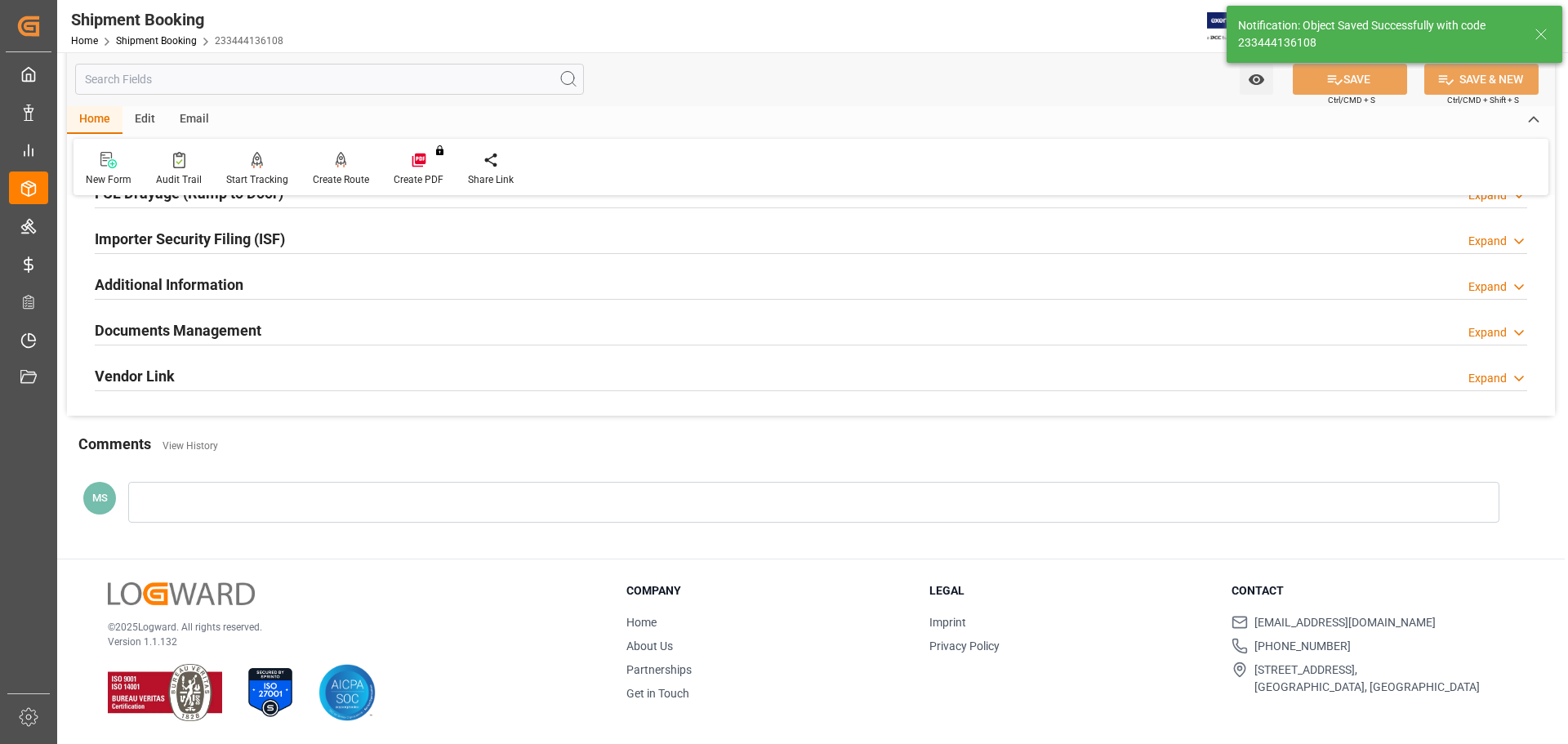
scroll to position [482, 0]
